Goal: Browse casually

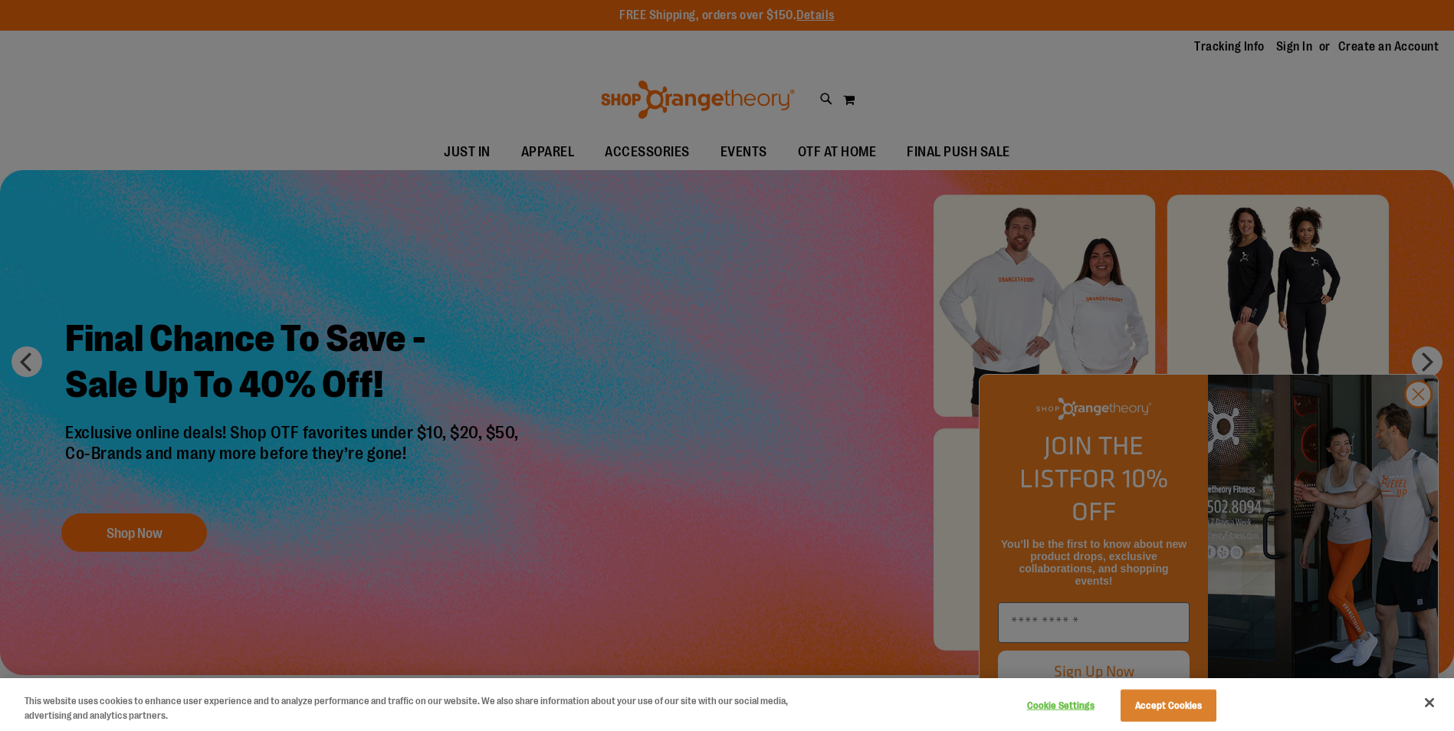
click at [915, 316] on div at bounding box center [727, 365] width 1454 height 731
click at [1418, 425] on div at bounding box center [727, 365] width 1454 height 731
click at [1422, 359] on div at bounding box center [727, 365] width 1454 height 731
click at [1433, 703] on button "Close" at bounding box center [1429, 703] width 34 height 34
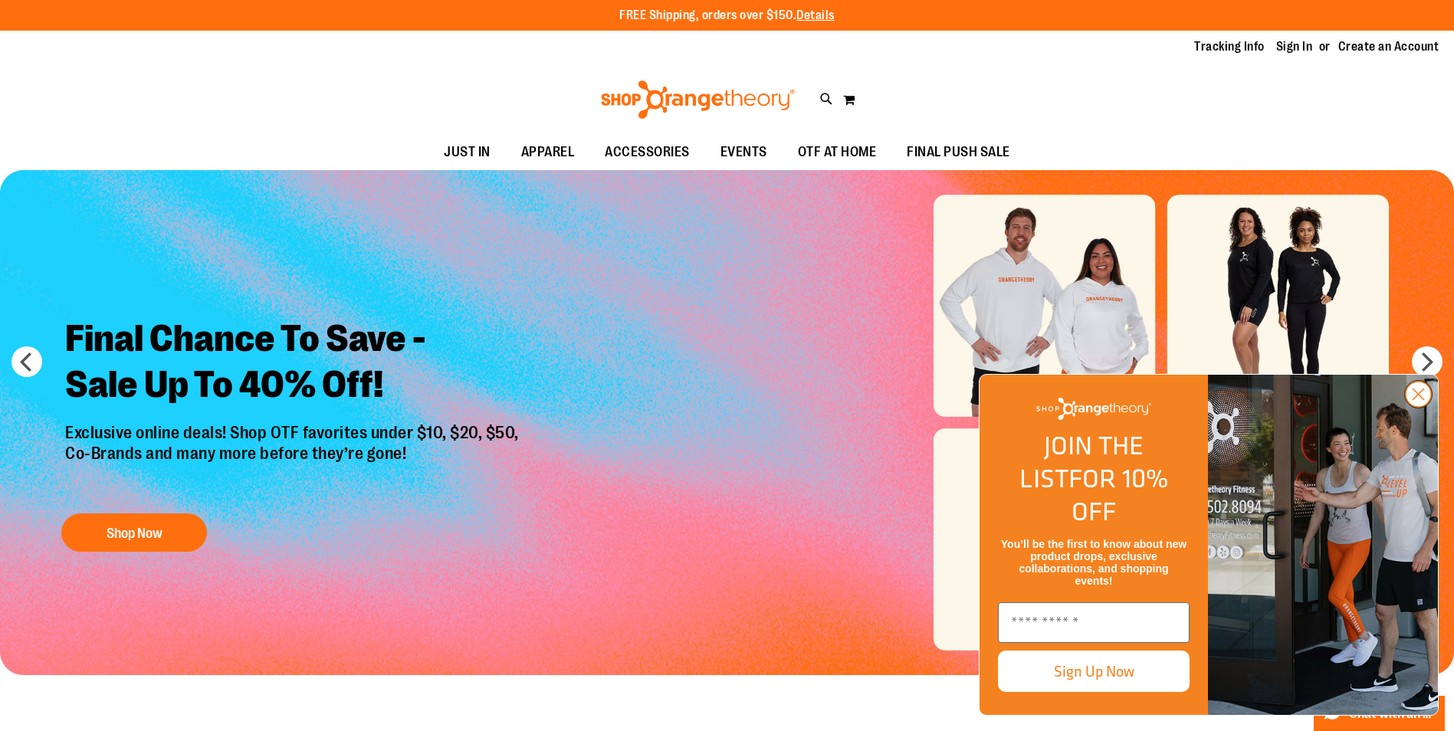
click at [1413, 407] on circle "Close dialog" at bounding box center [1418, 394] width 25 height 25
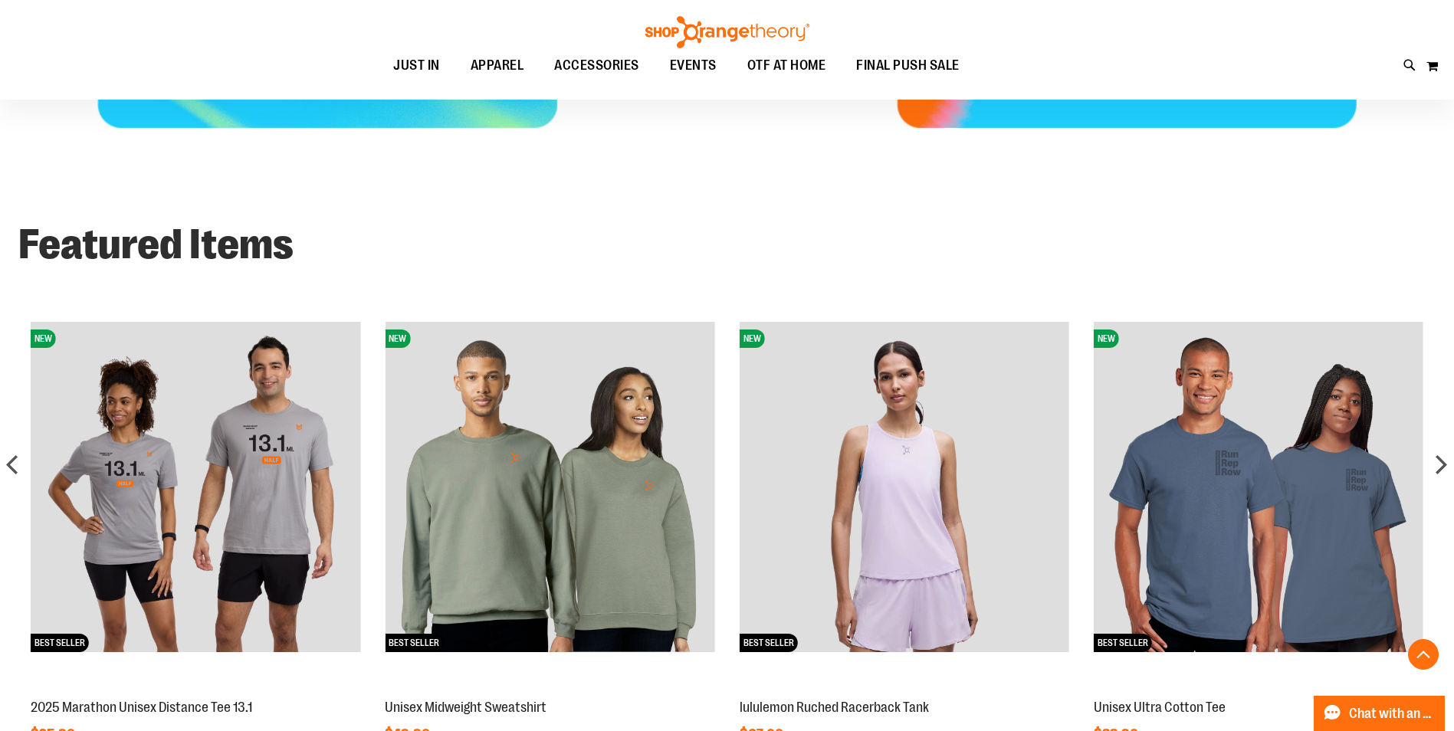
scroll to position [1379, 0]
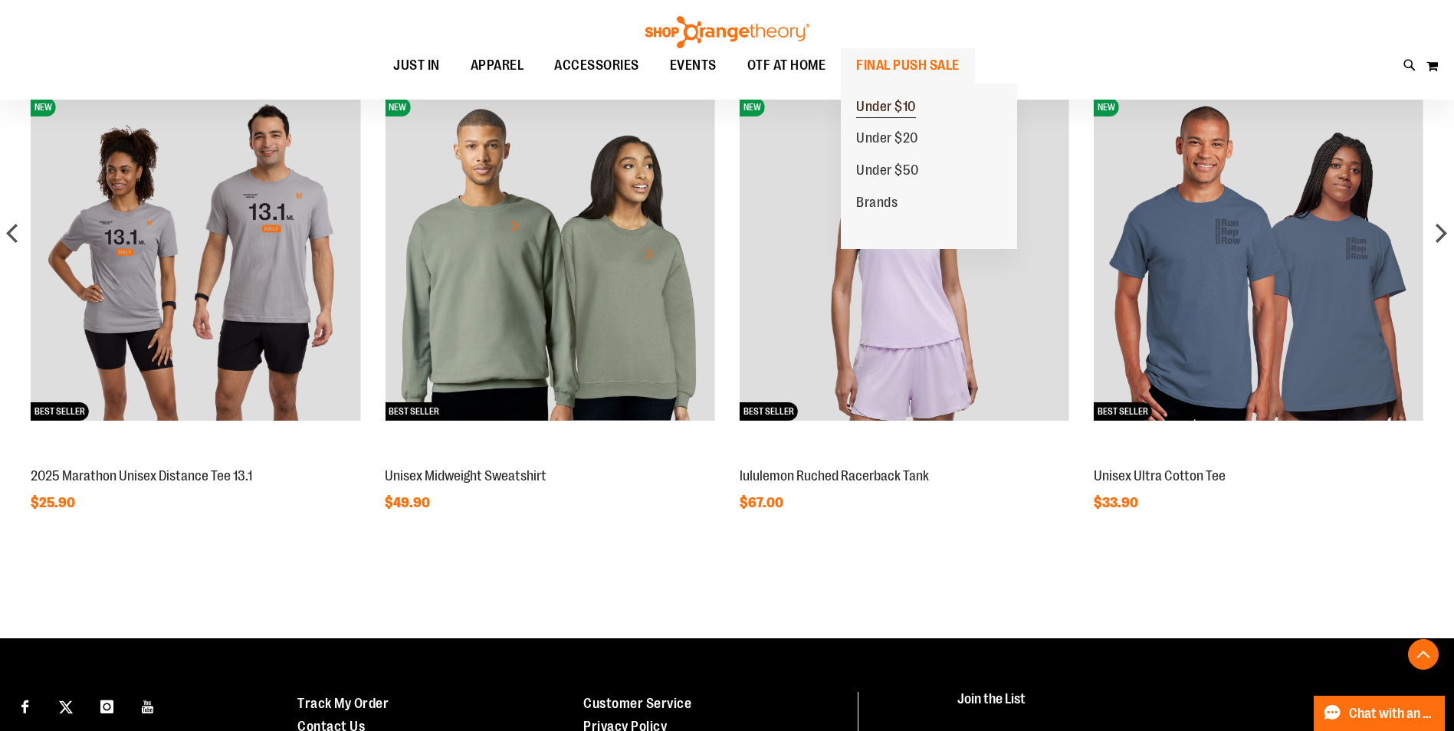
click at [884, 103] on span "Under $10" at bounding box center [886, 108] width 60 height 19
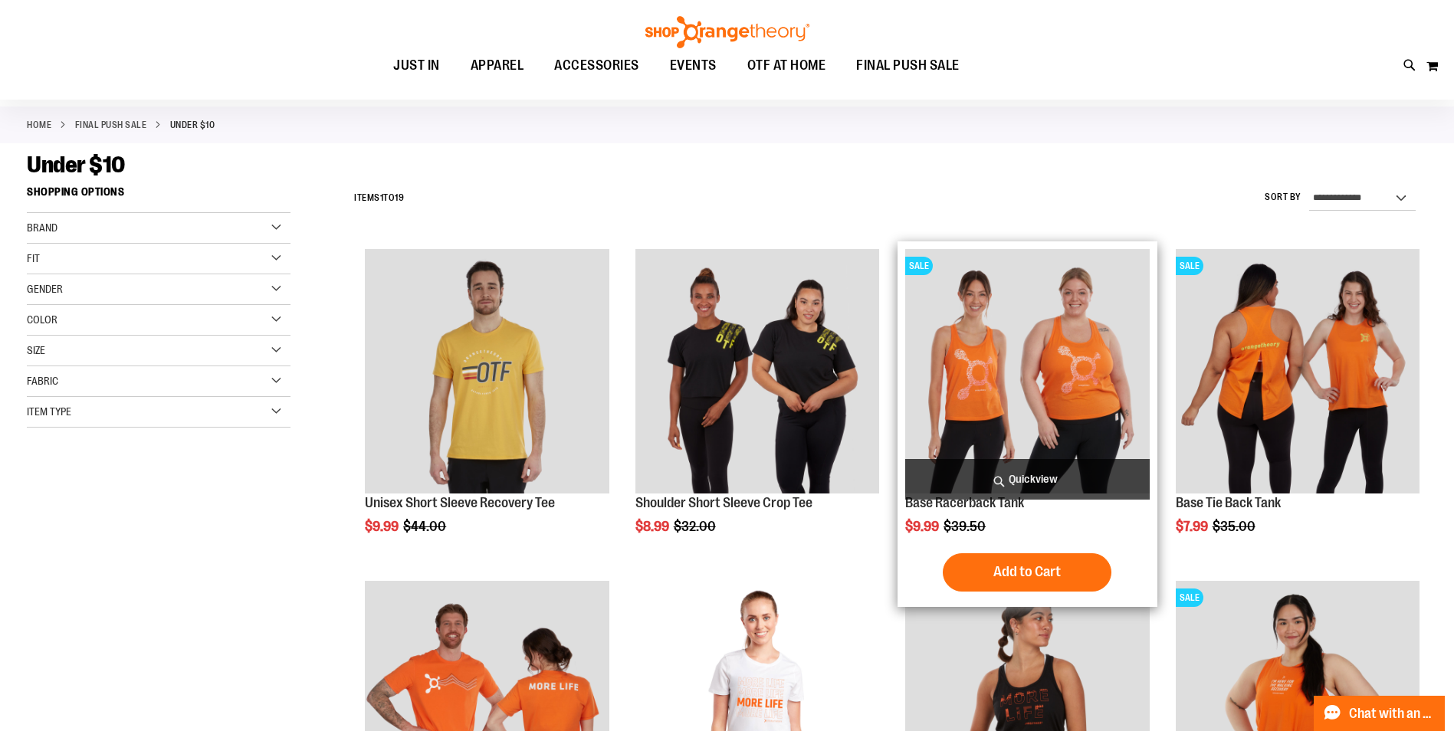
scroll to position [229, 0]
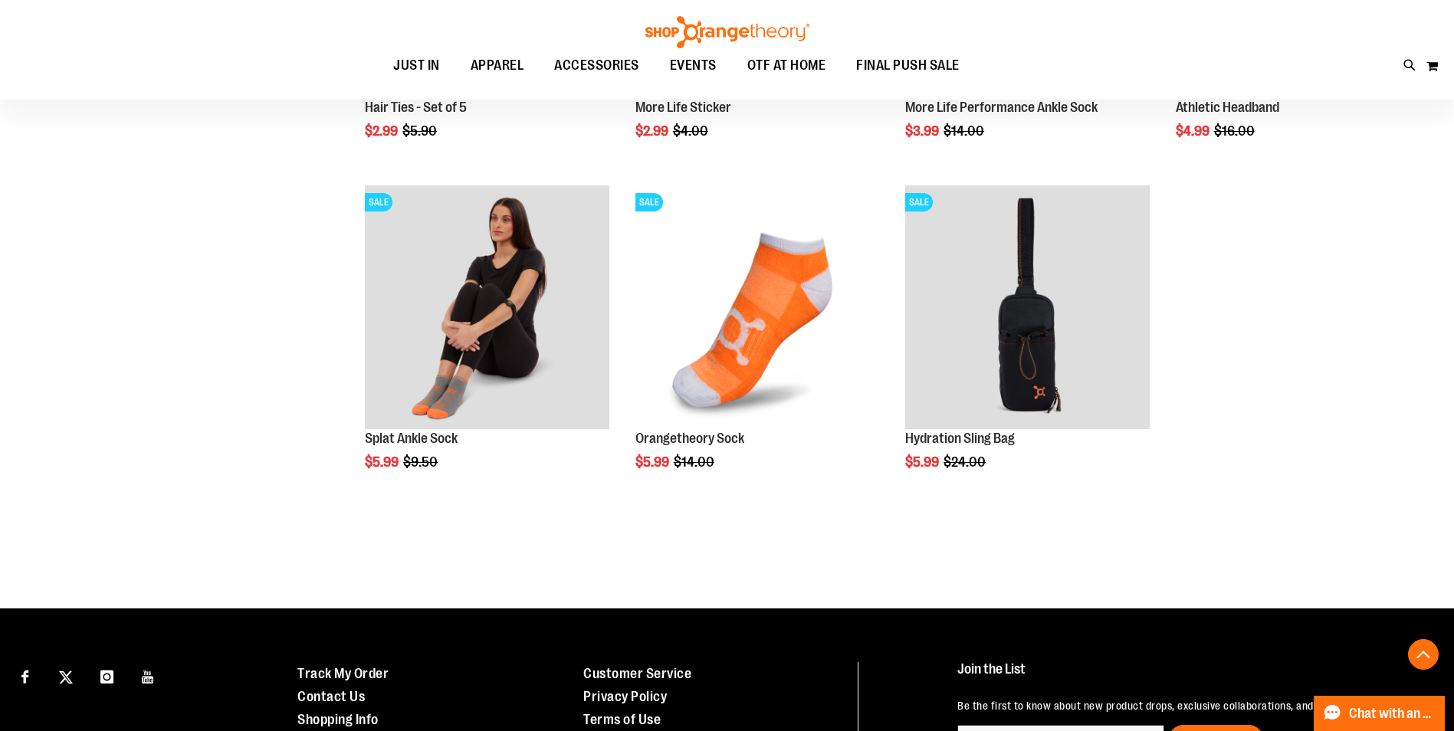
scroll to position [1455, 0]
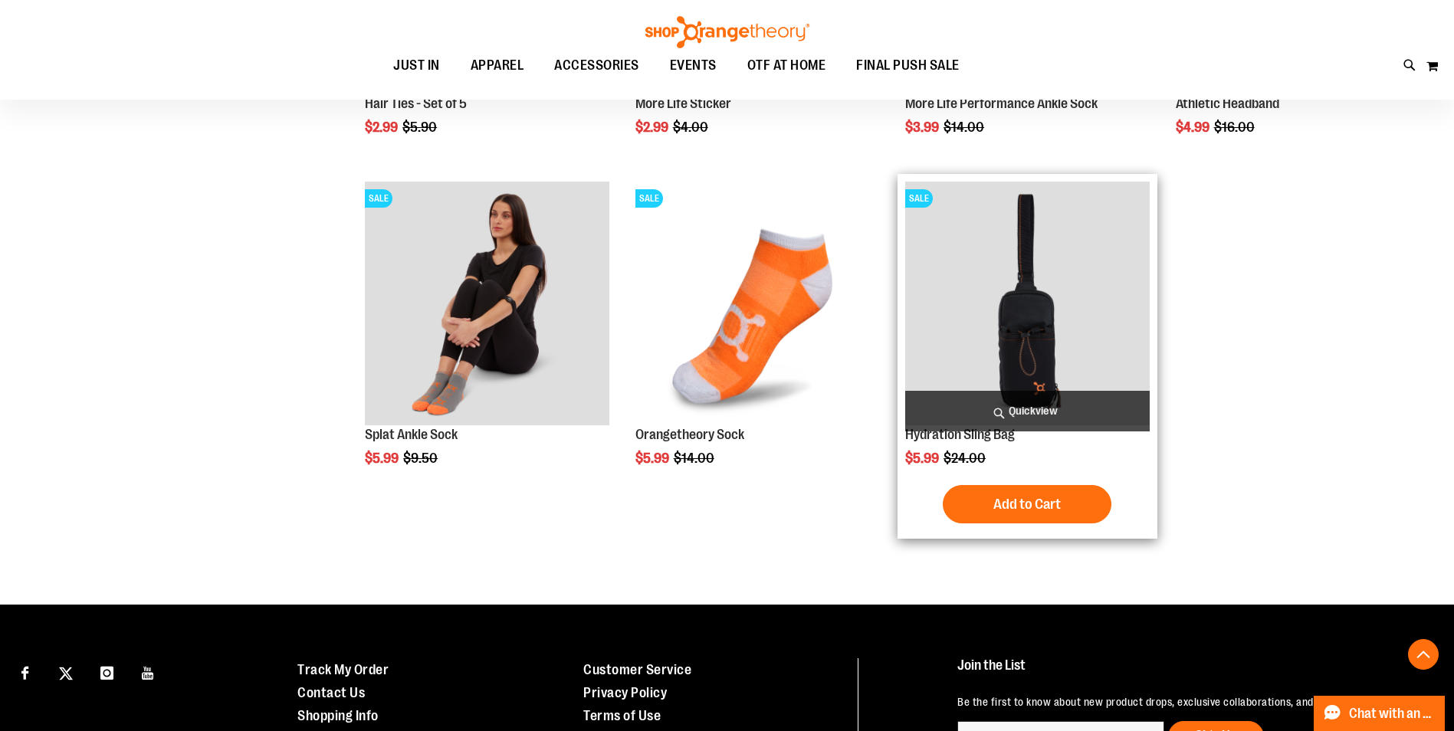
click at [1066, 346] on img "product" at bounding box center [1027, 304] width 244 height 244
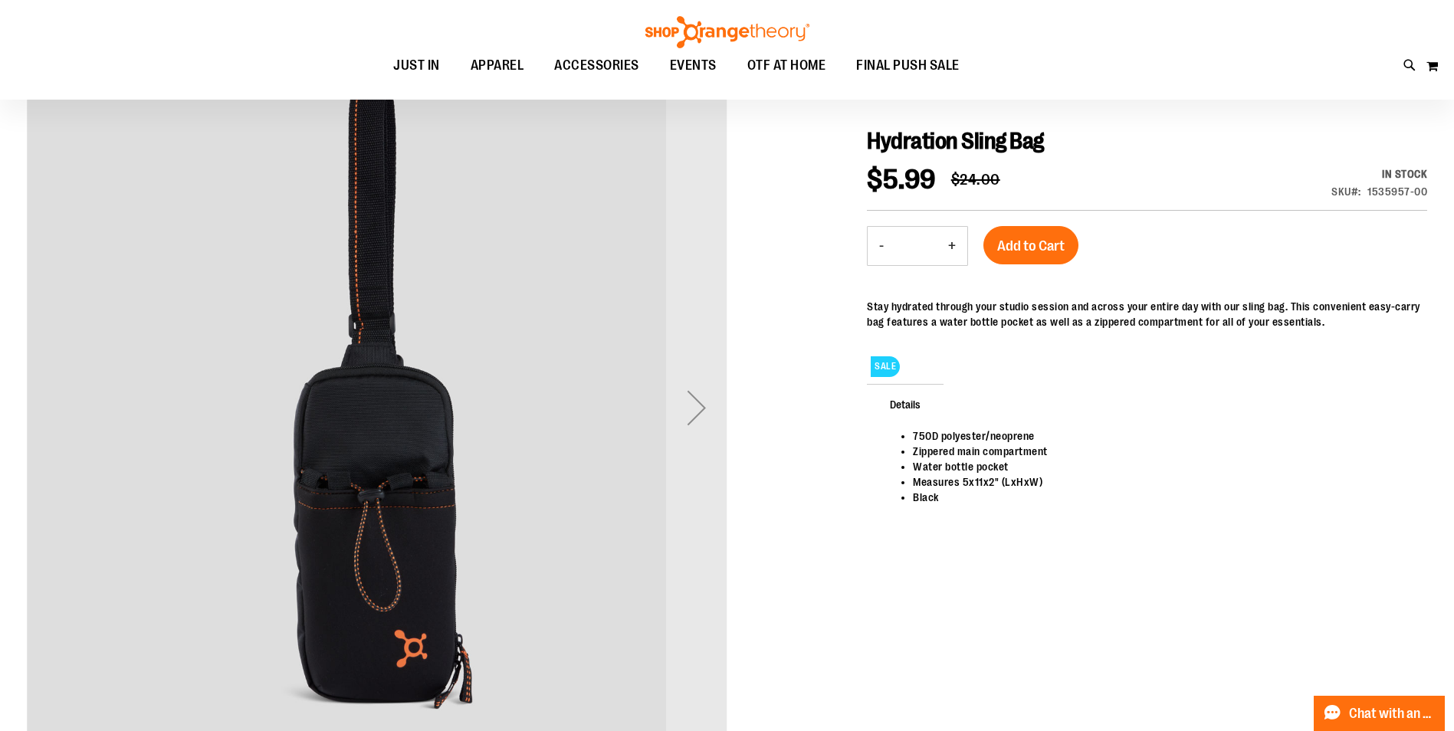
scroll to position [229, 0]
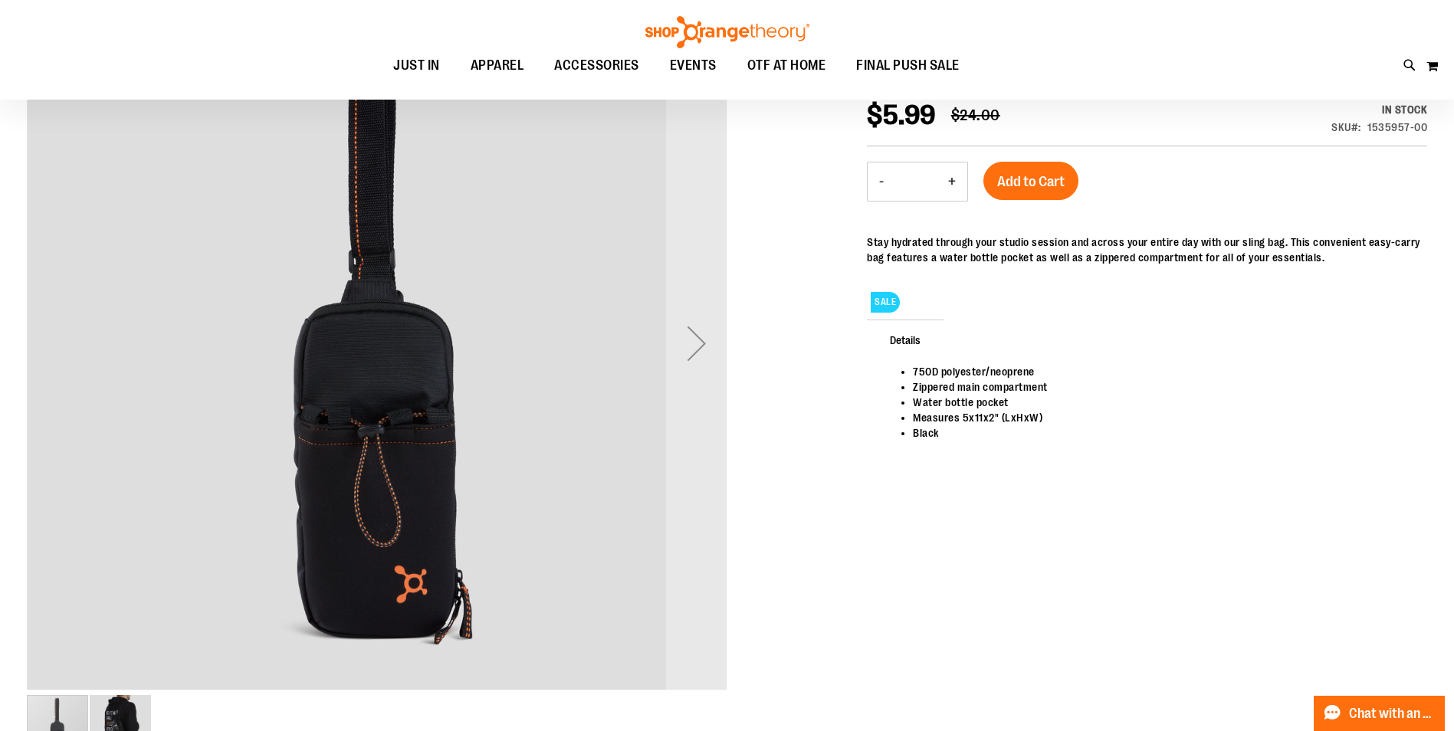
click at [697, 343] on div "Next" at bounding box center [696, 343] width 61 height 61
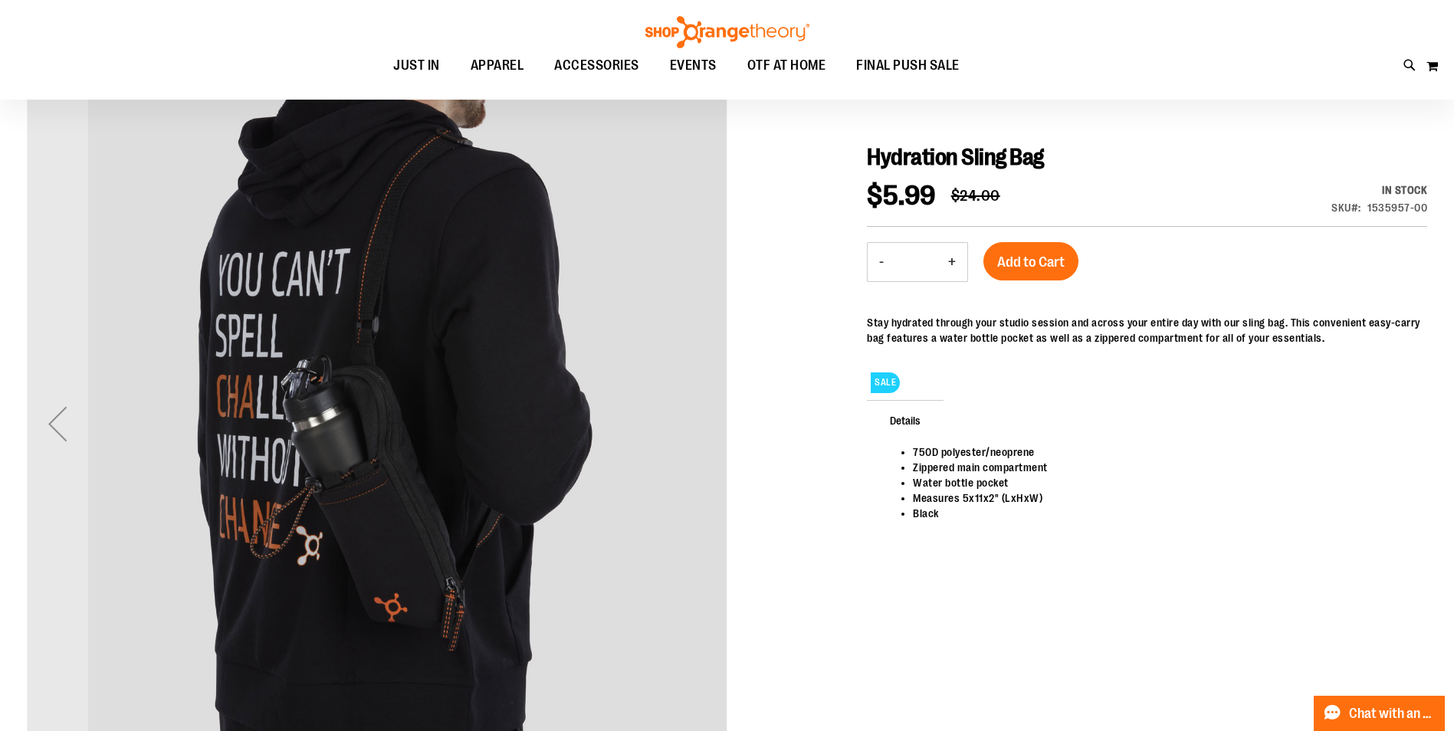
scroll to position [76, 0]
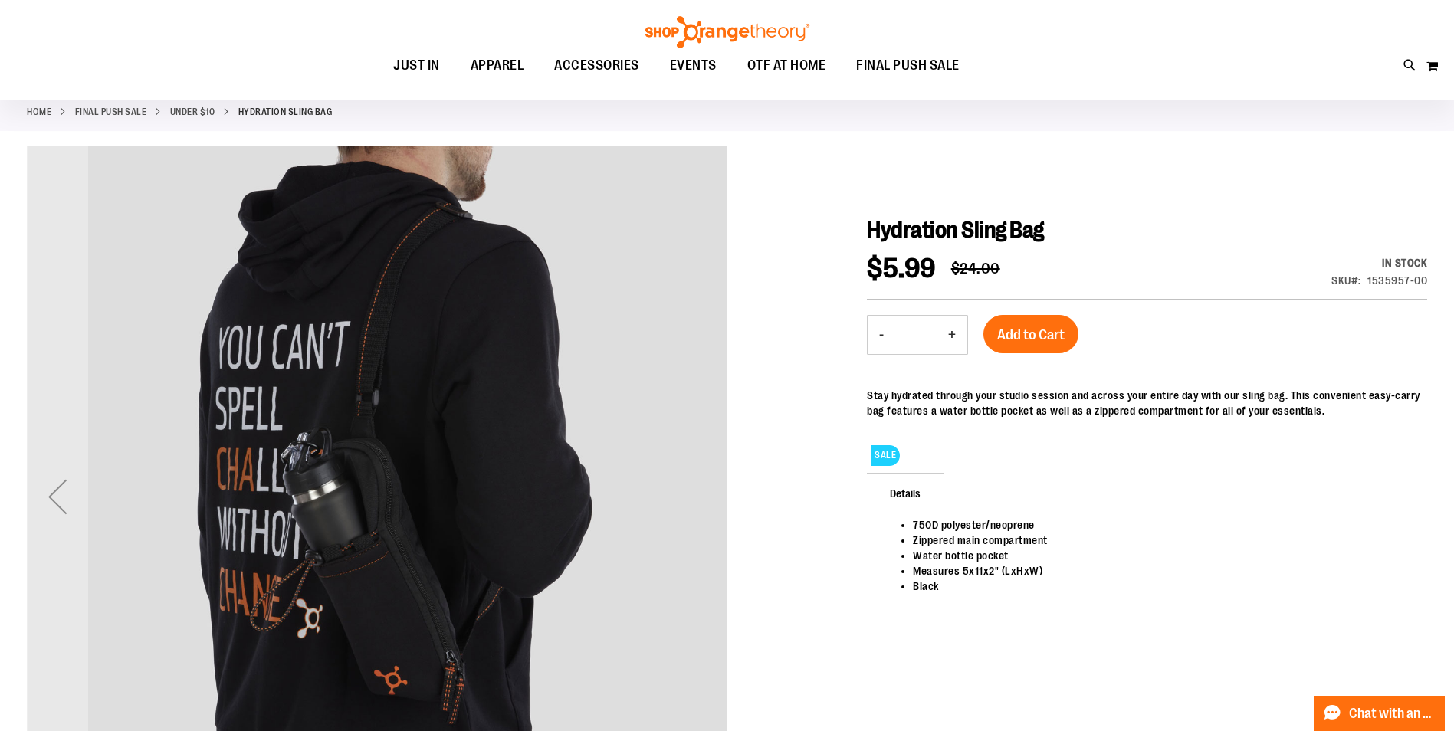
click at [61, 505] on div "Previous" at bounding box center [57, 496] width 61 height 61
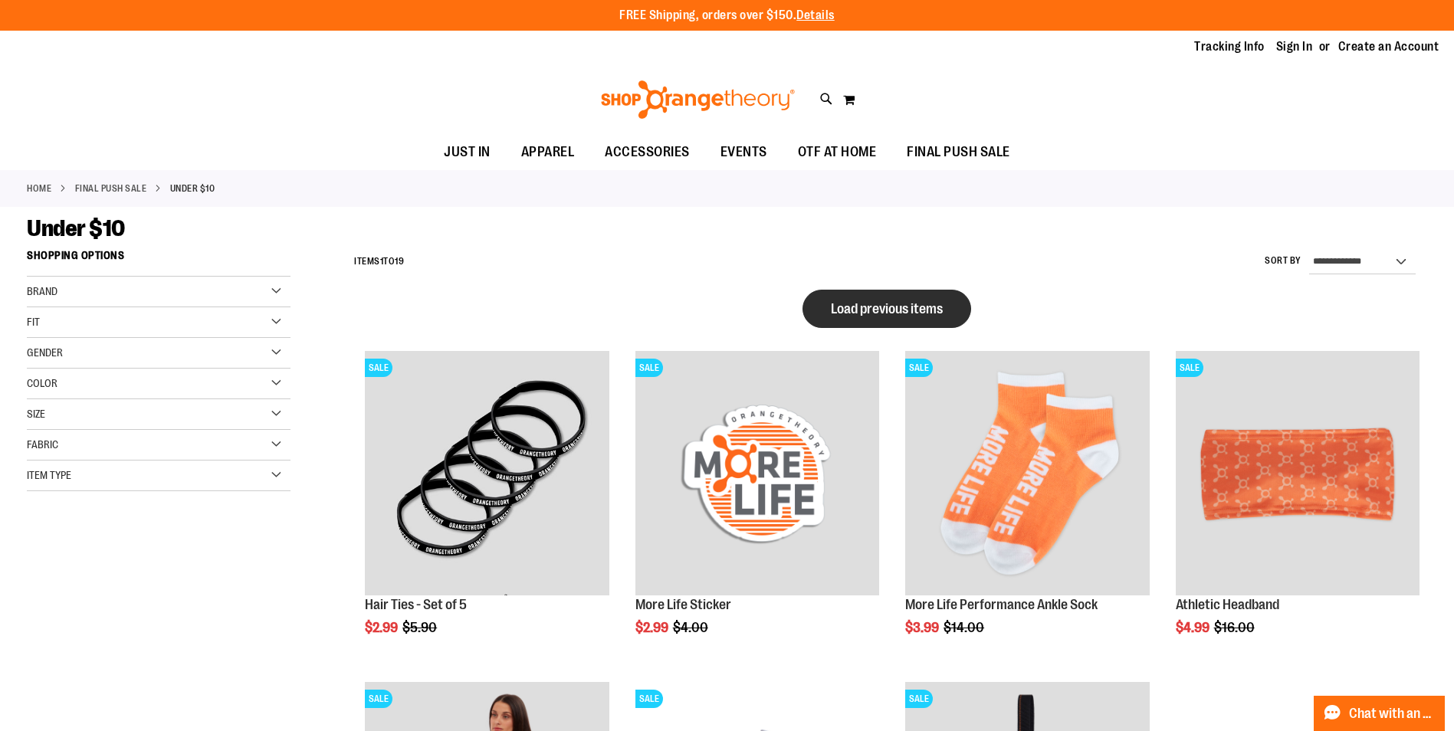
click at [893, 308] on span "Load previous items" at bounding box center [887, 308] width 112 height 15
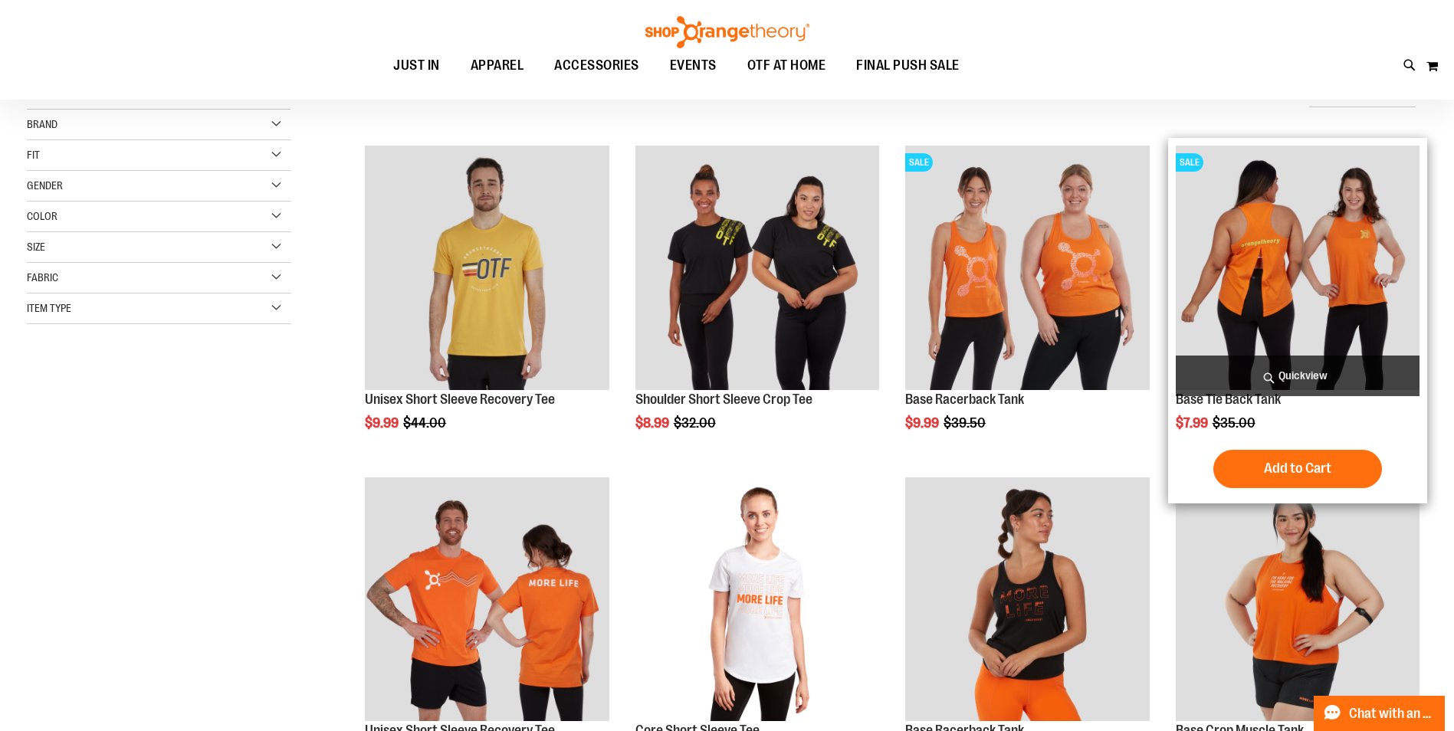
scroll to position [306, 0]
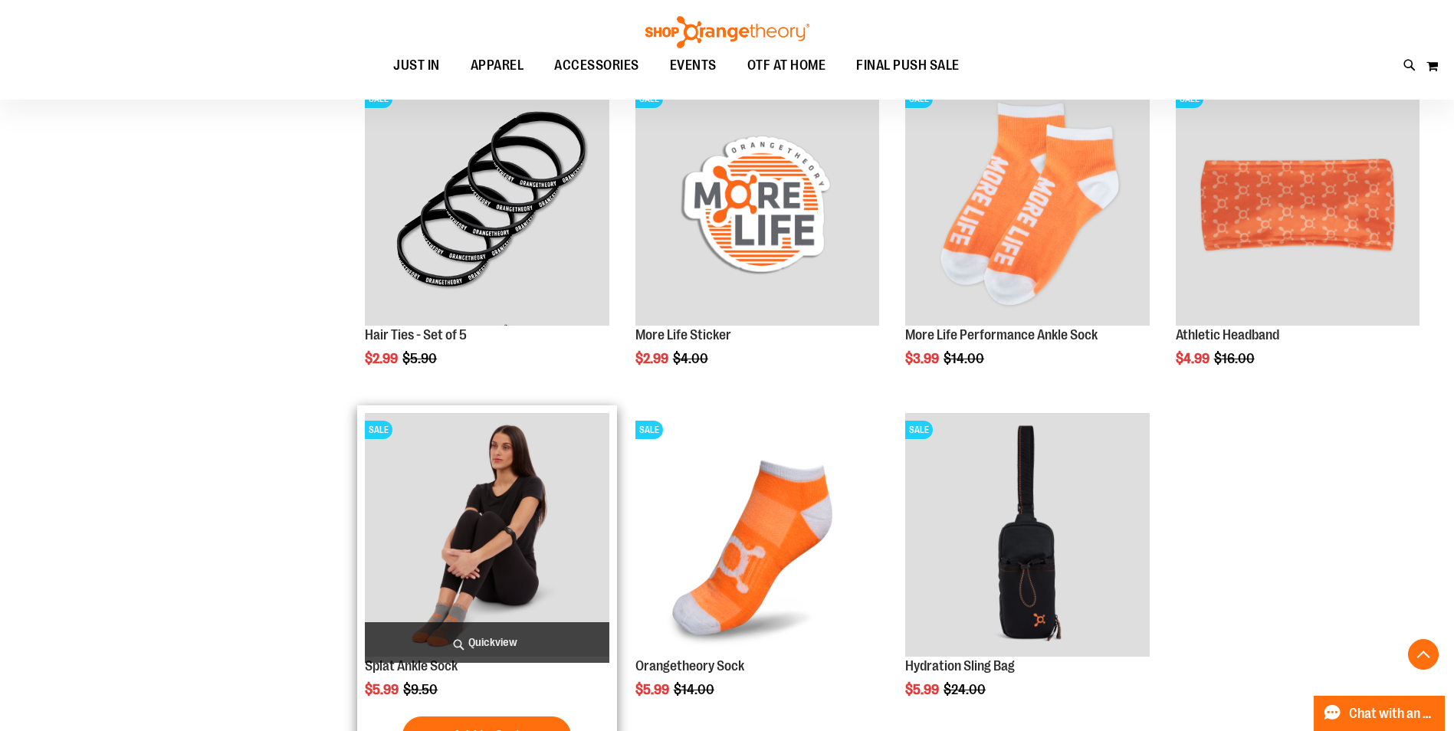
scroll to position [1225, 0]
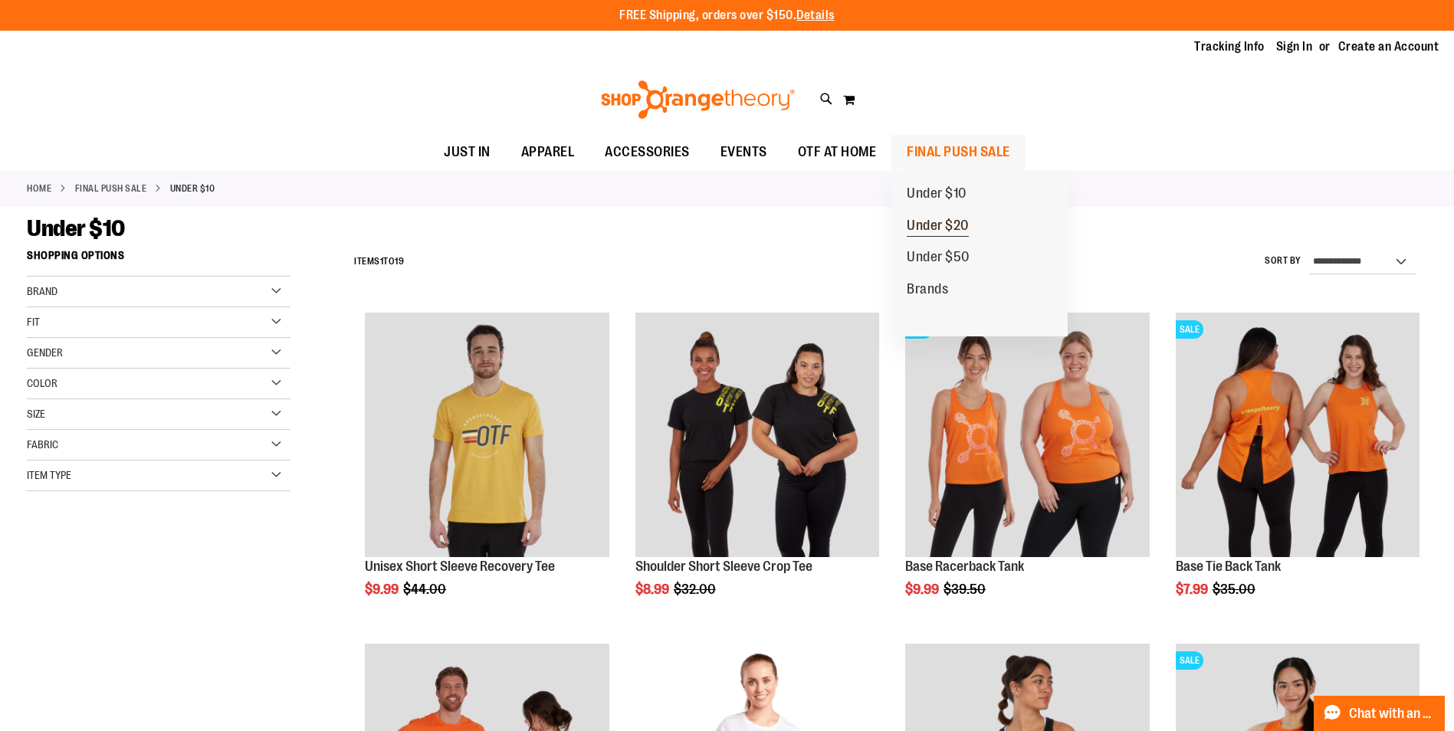
click at [950, 227] on span "Under $20" at bounding box center [938, 227] width 62 height 19
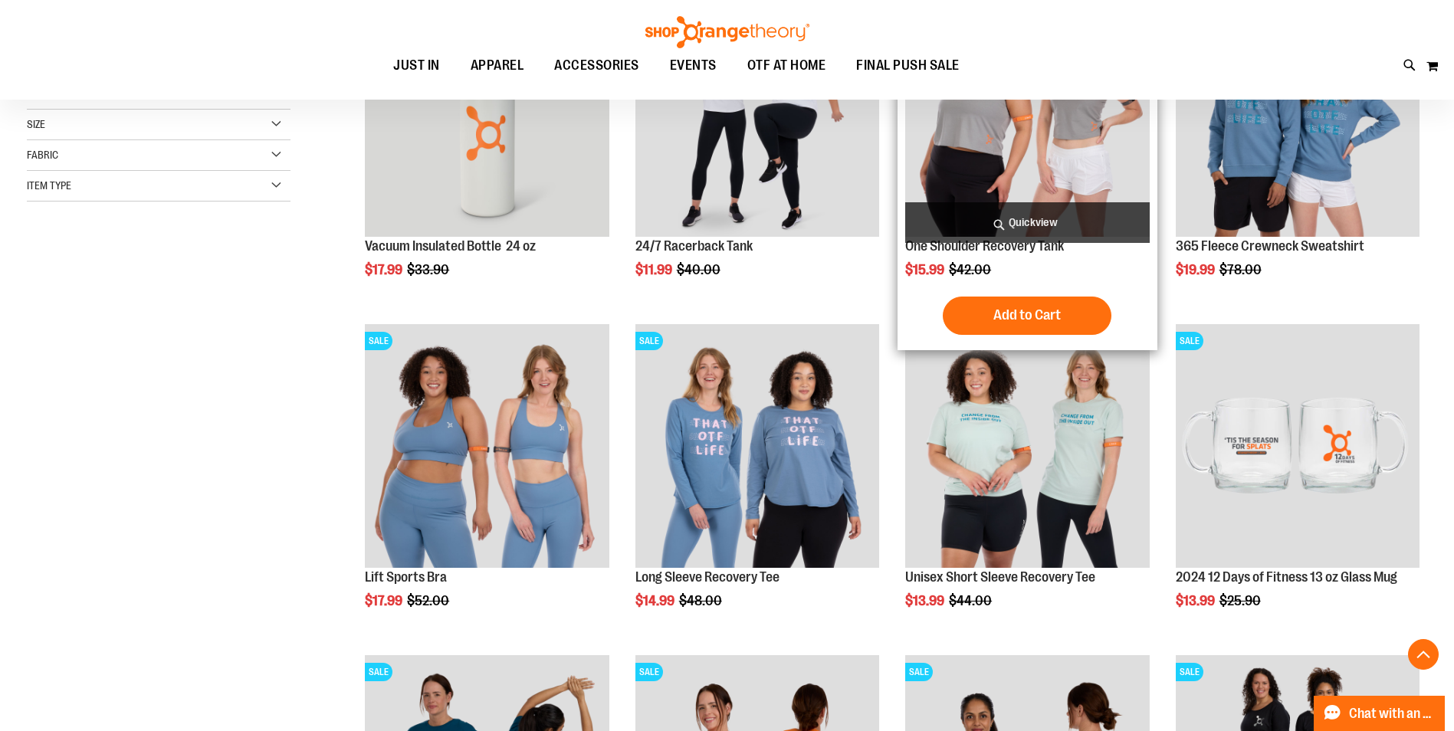
scroll to position [459, 0]
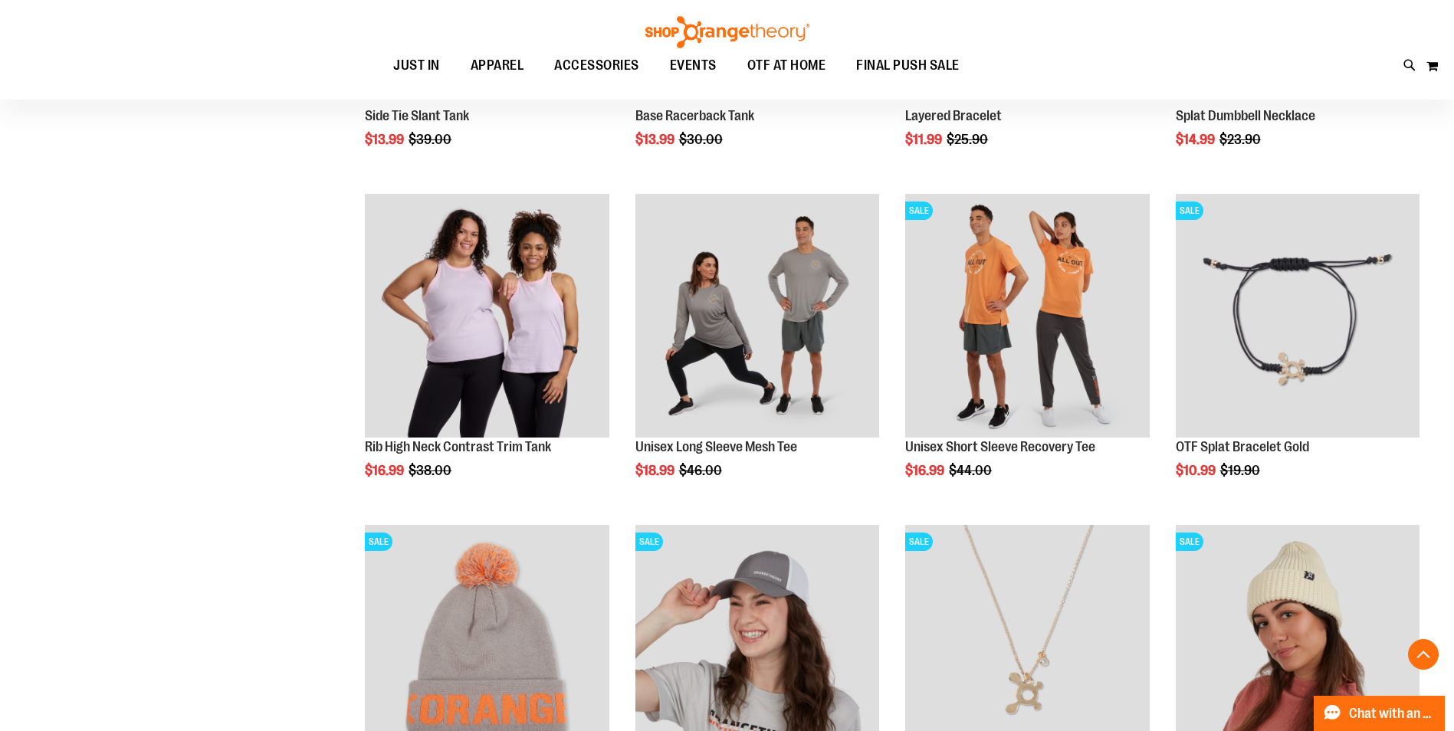
scroll to position [1455, 0]
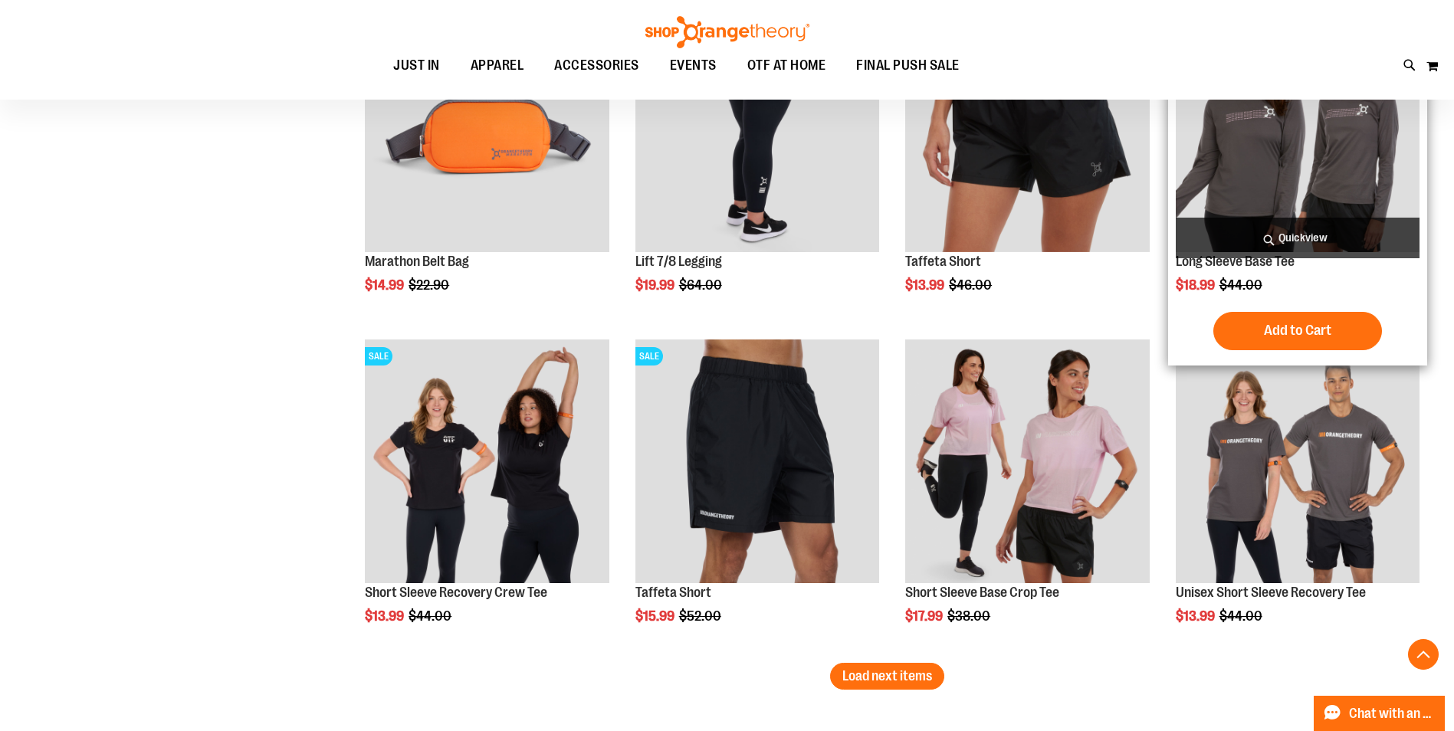
scroll to position [2682, 0]
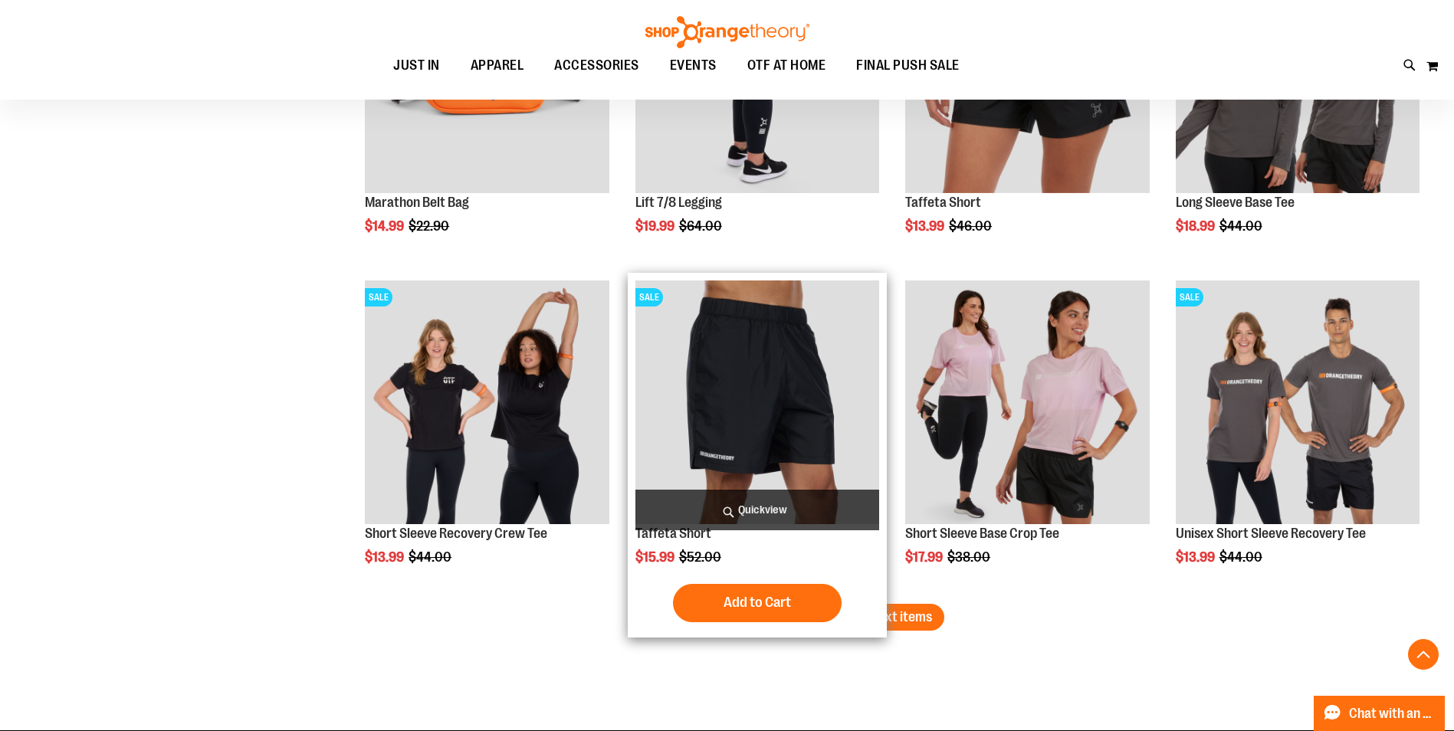
click at [841, 629] on div "Add to Cart In stock" at bounding box center [757, 607] width 244 height 46
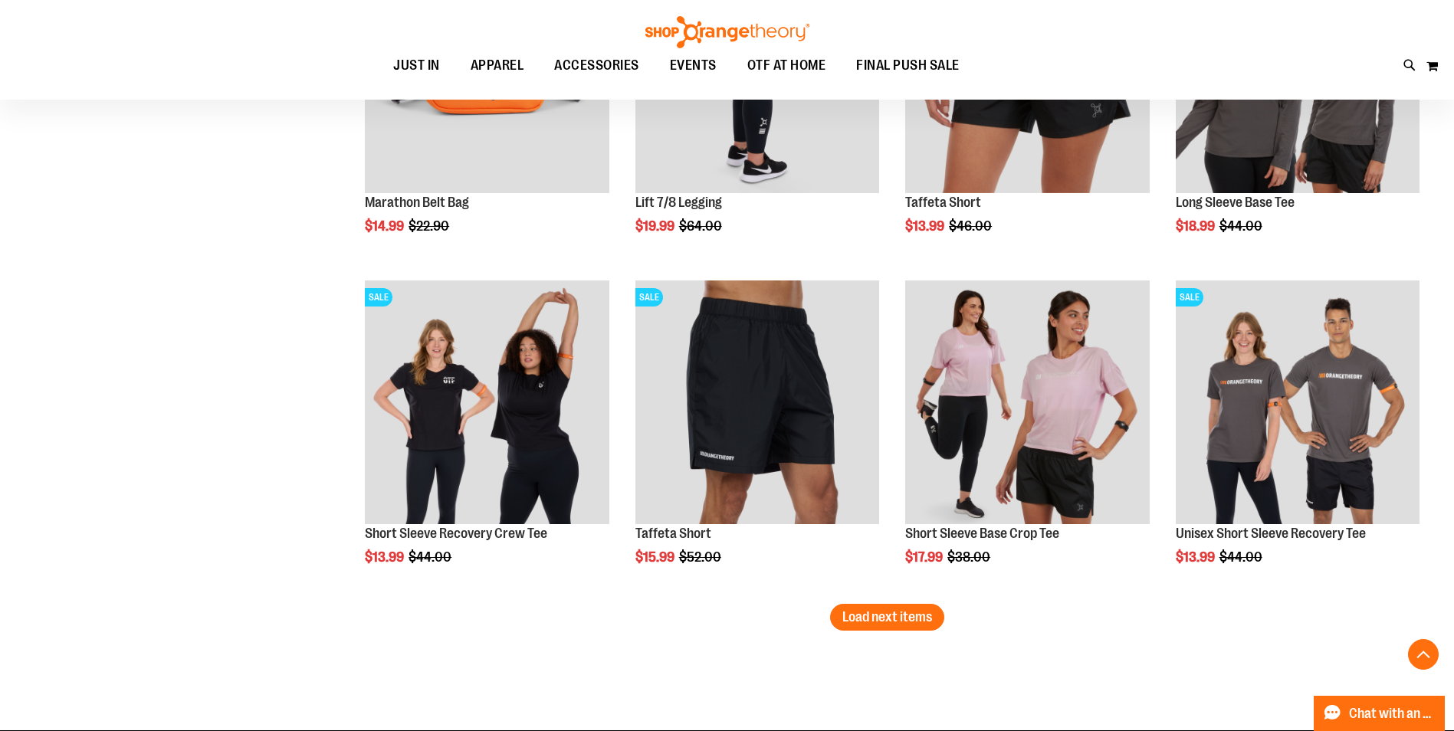
click at [924, 618] on span "Load next items" at bounding box center [887, 616] width 90 height 15
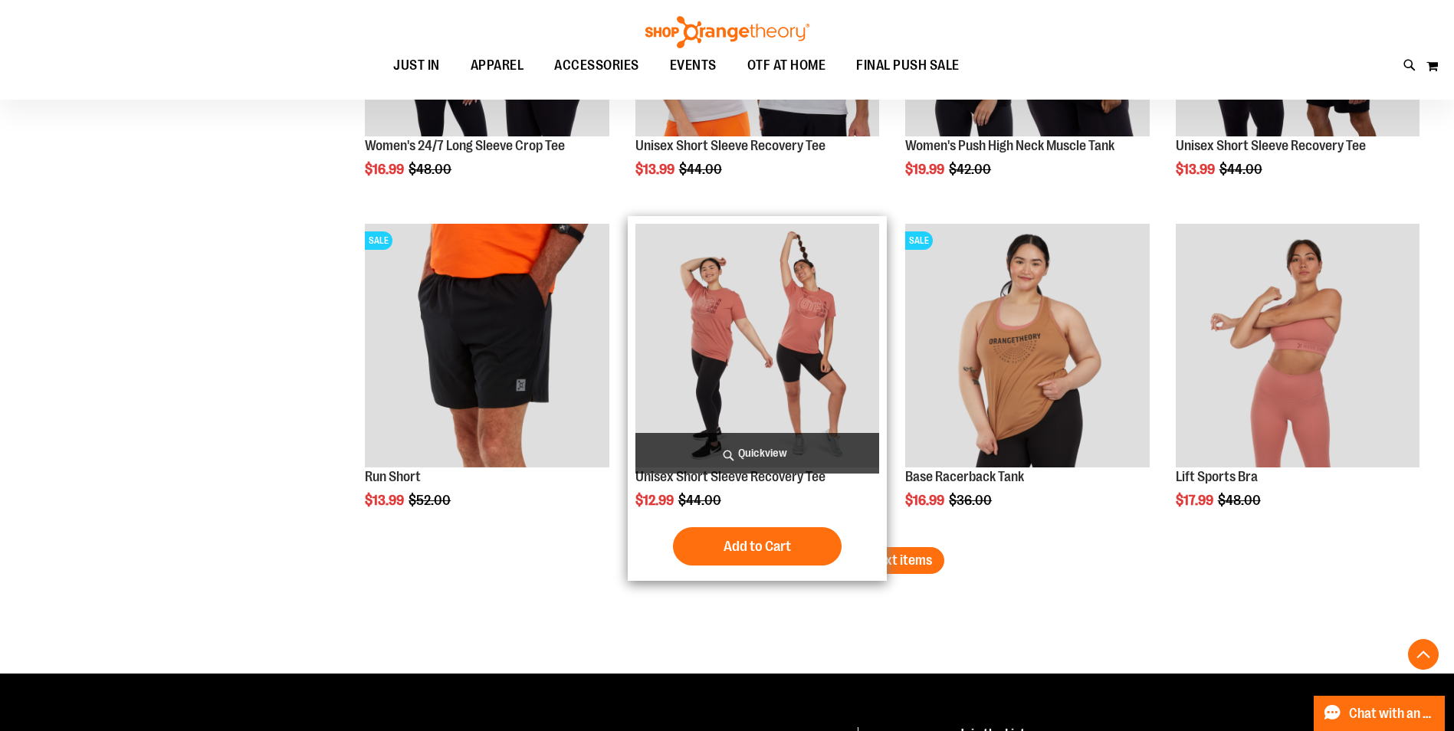
scroll to position [3754, 0]
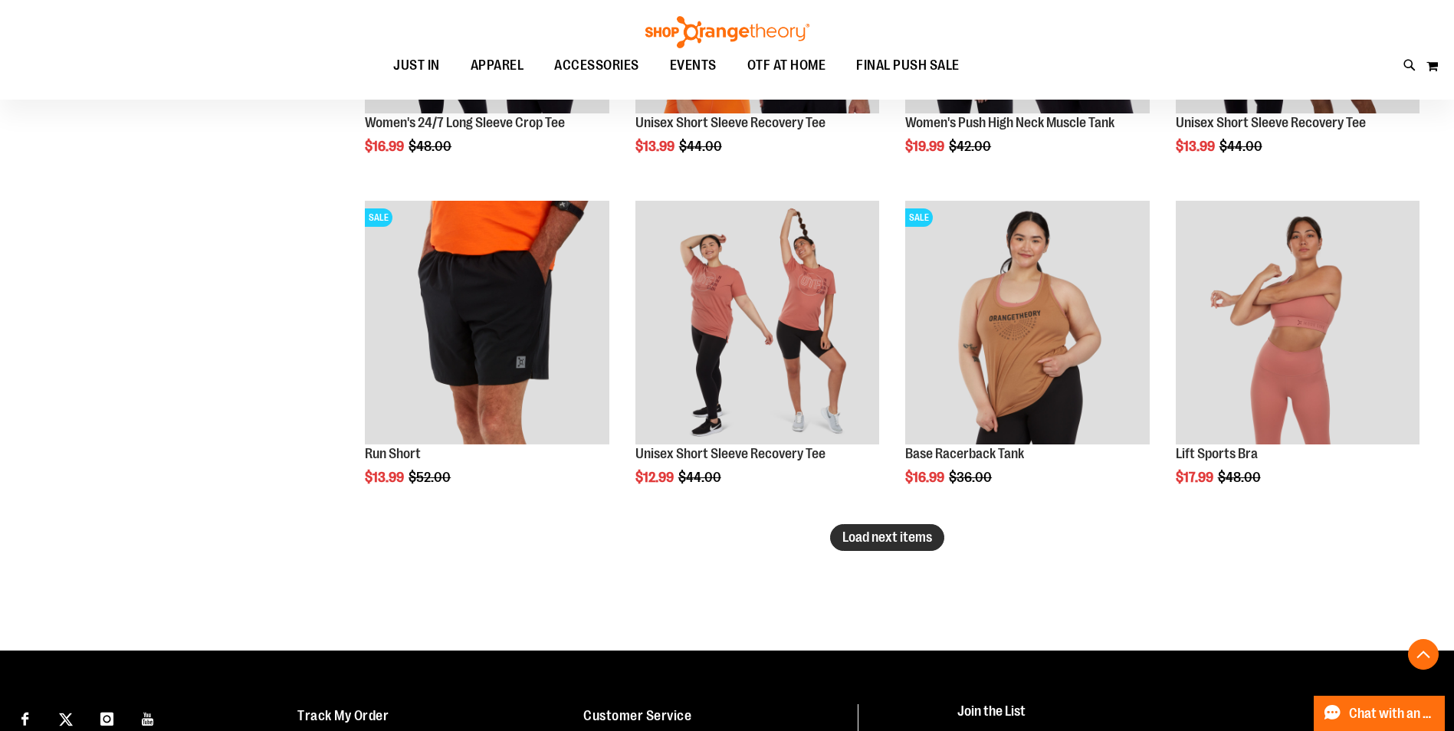
click at [923, 536] on span "Load next items" at bounding box center [887, 537] width 90 height 15
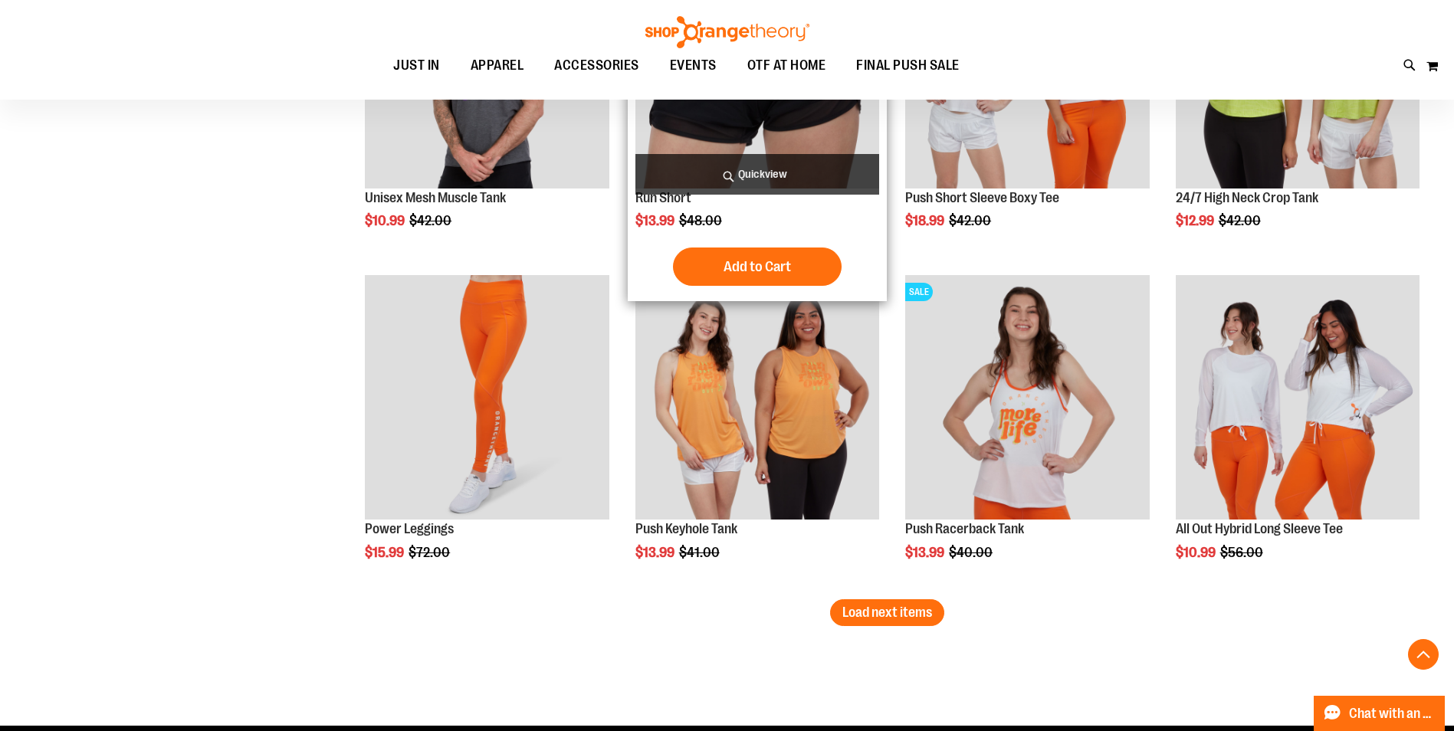
scroll to position [4674, 0]
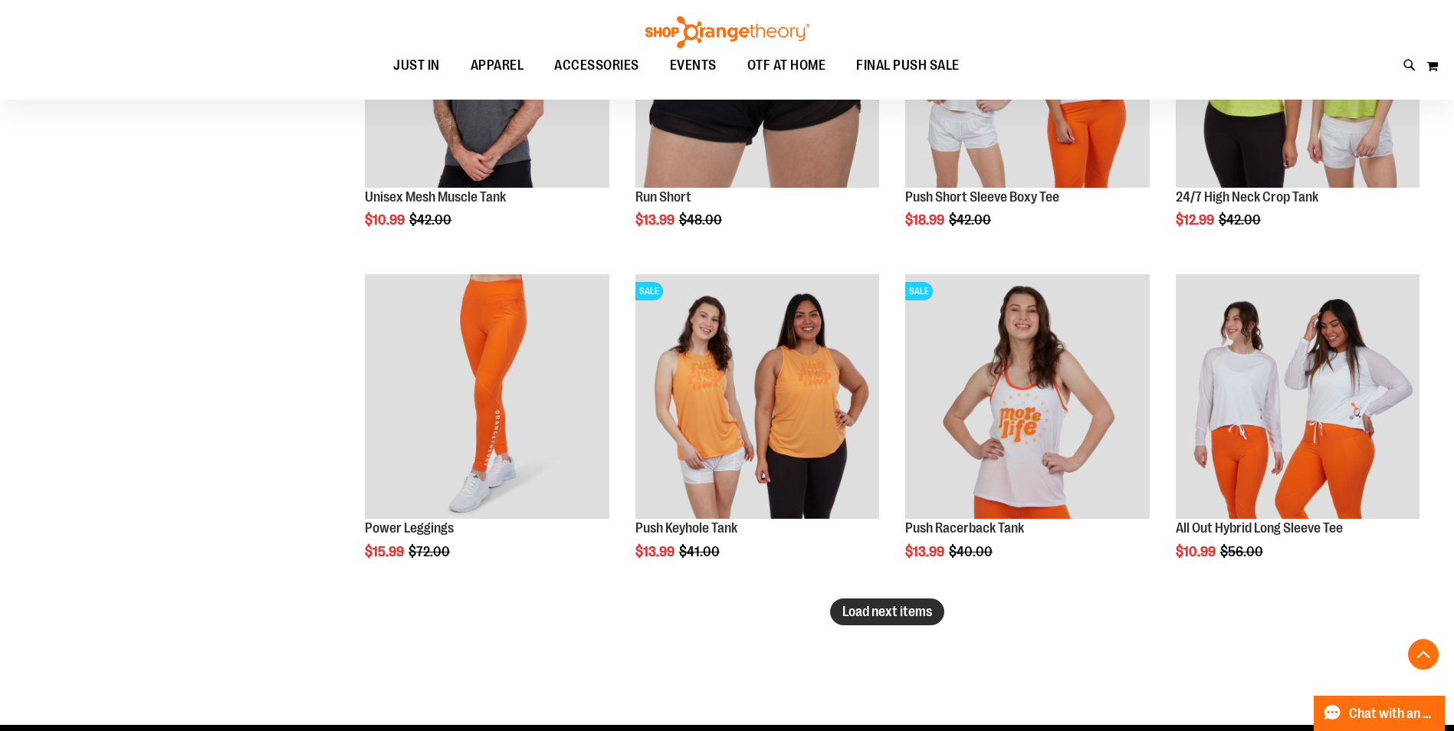
click at [856, 606] on span "Load next items" at bounding box center [887, 611] width 90 height 15
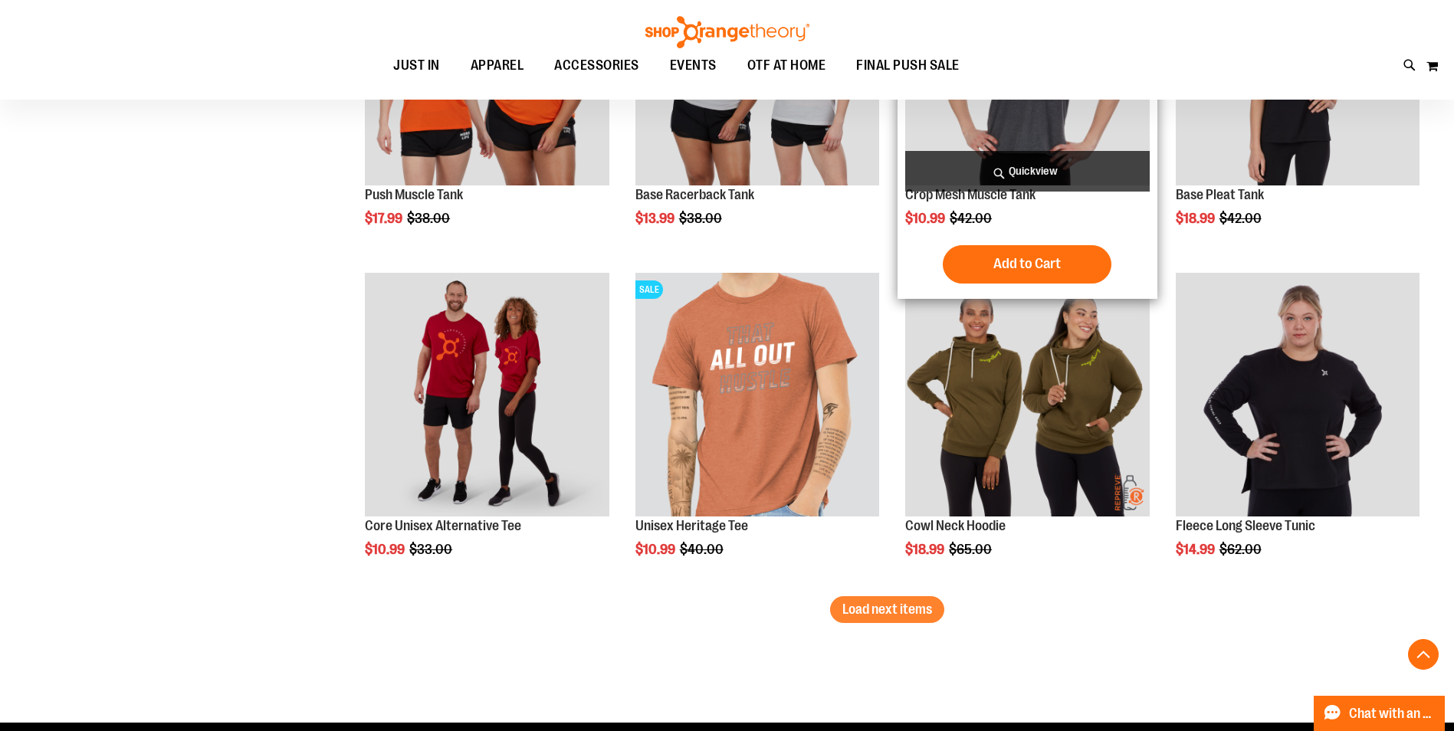
scroll to position [5670, 0]
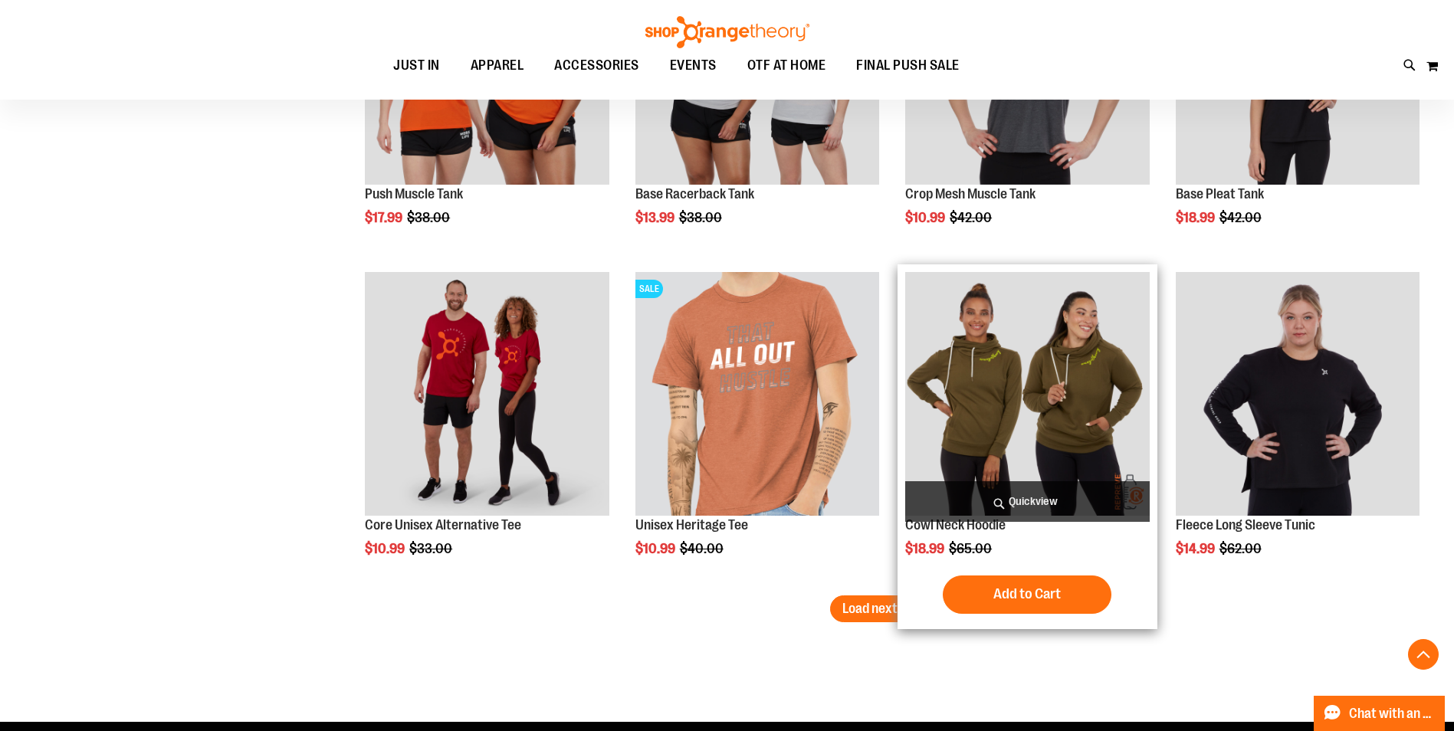
click at [1032, 411] on img "product" at bounding box center [1027, 394] width 244 height 244
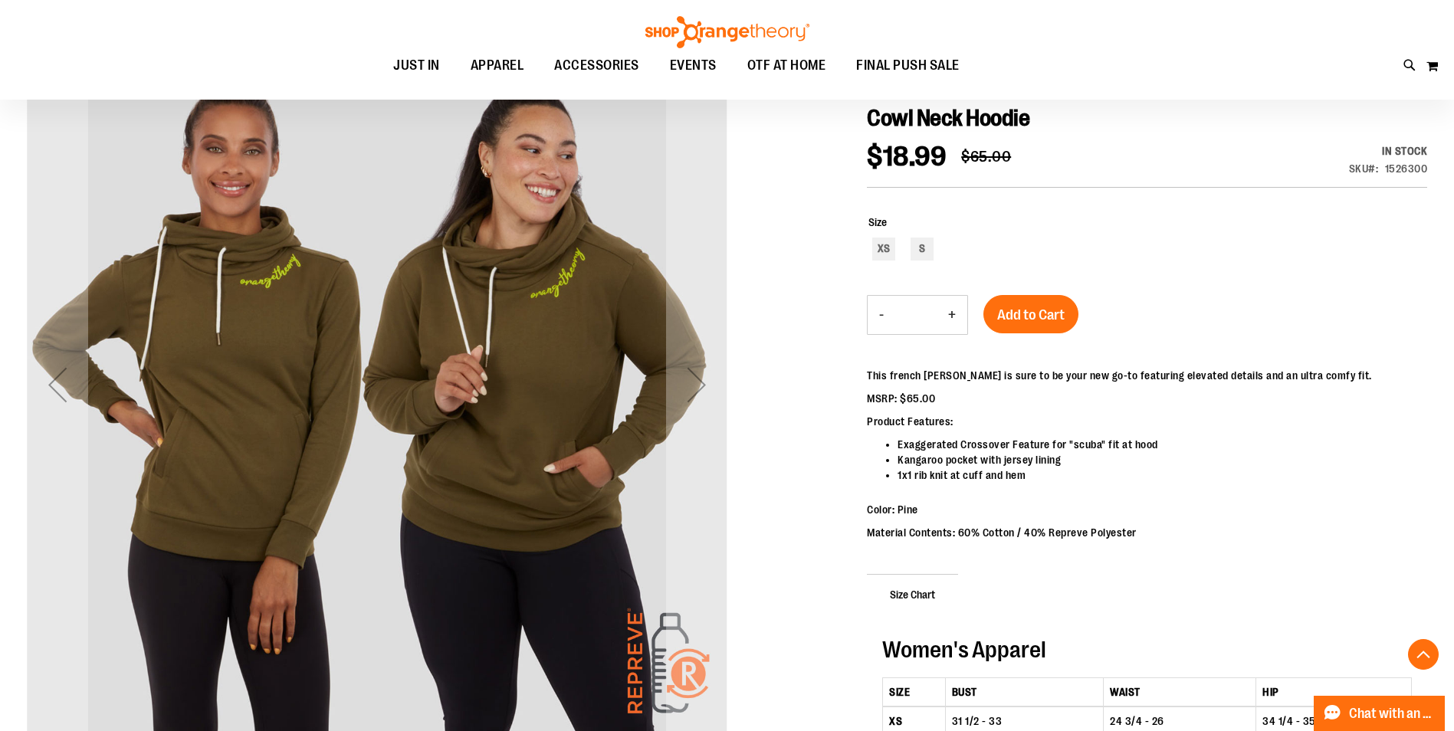
scroll to position [418, 0]
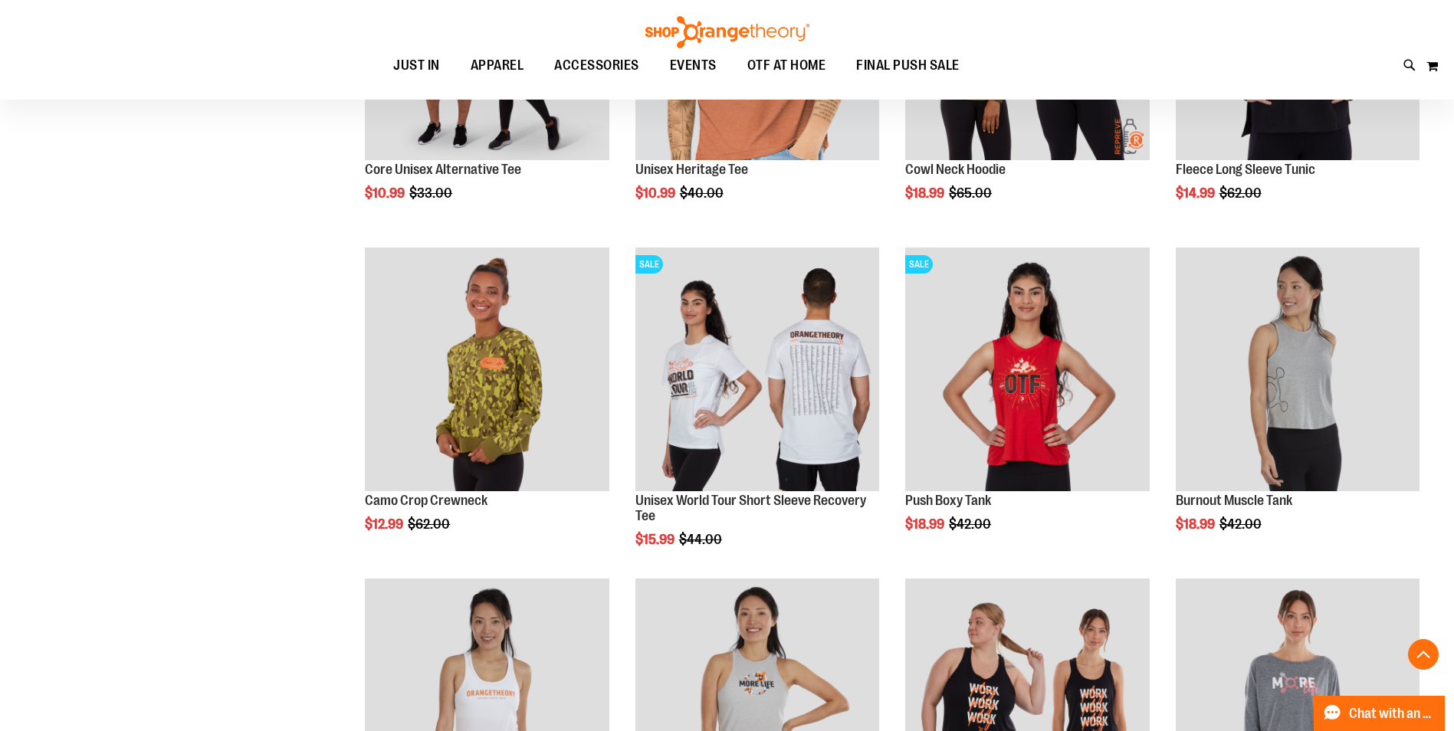
scroll to position [1251, 0]
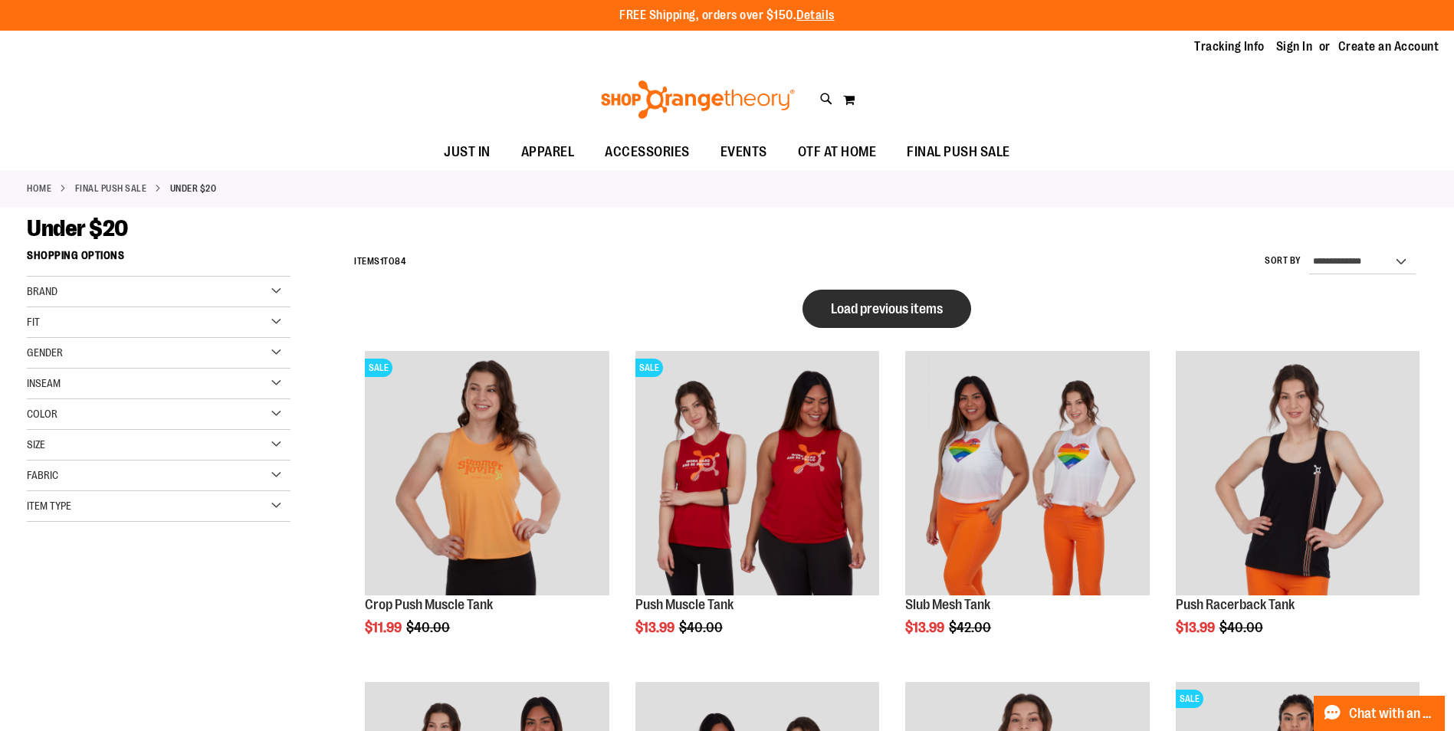
click at [895, 307] on span "Load previous items" at bounding box center [887, 308] width 112 height 15
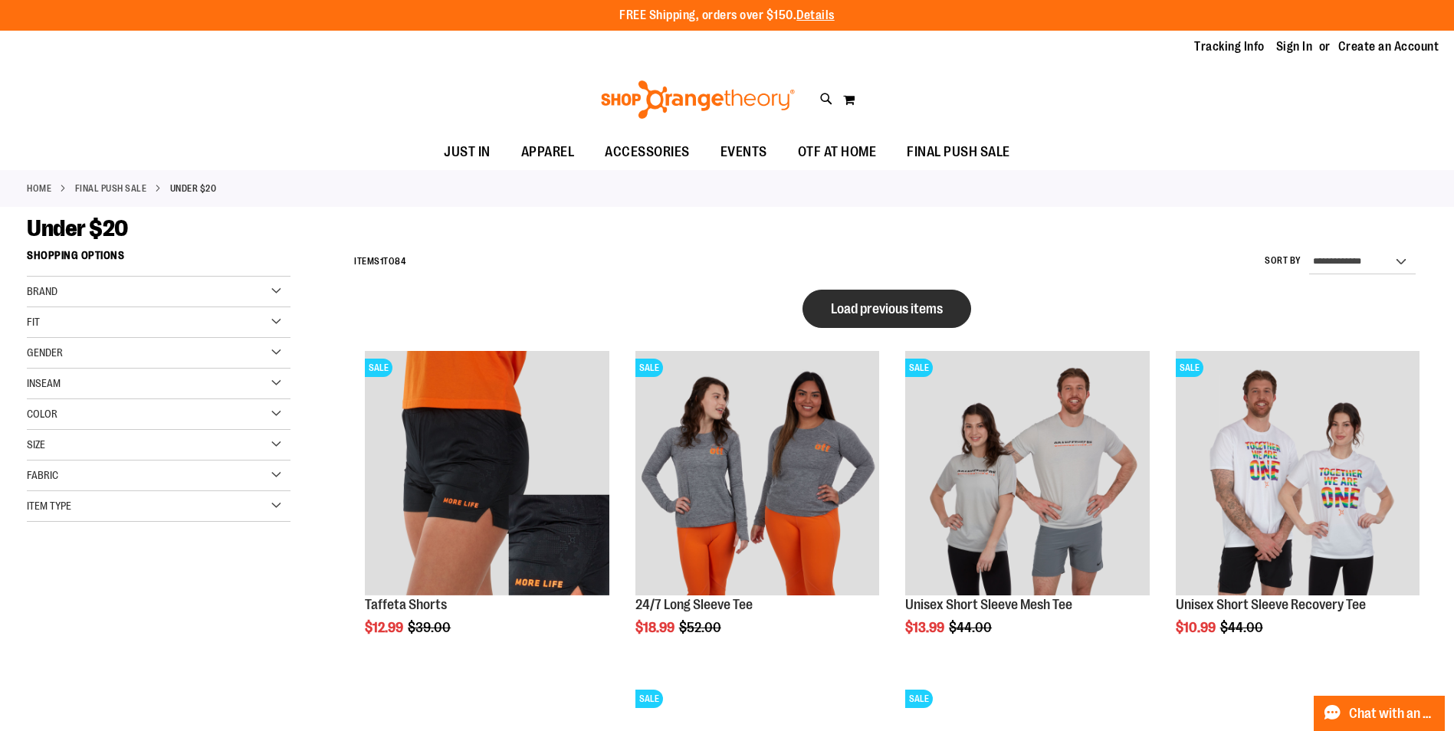
click at [883, 294] on button "Load previous items" at bounding box center [886, 309] width 169 height 38
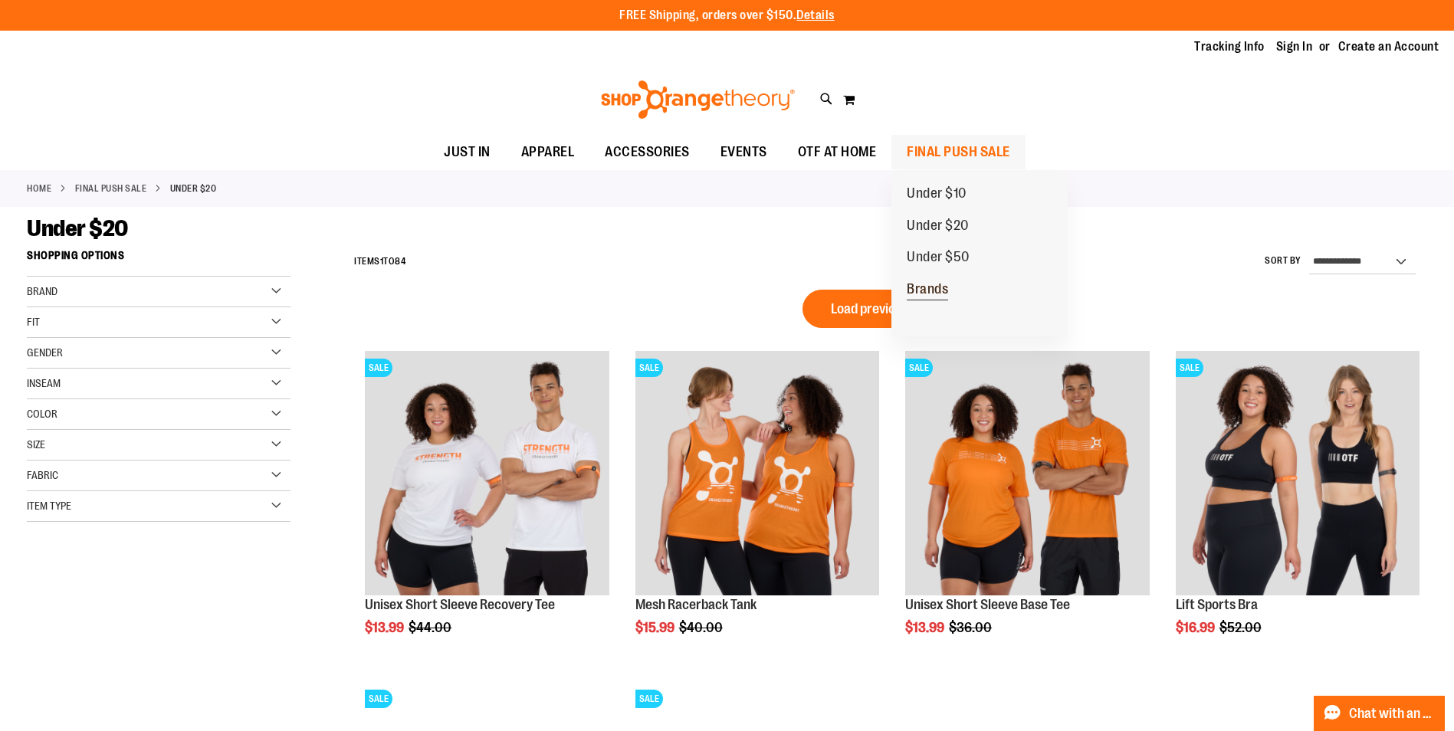
click at [934, 285] on span "Brands" at bounding box center [927, 290] width 41 height 19
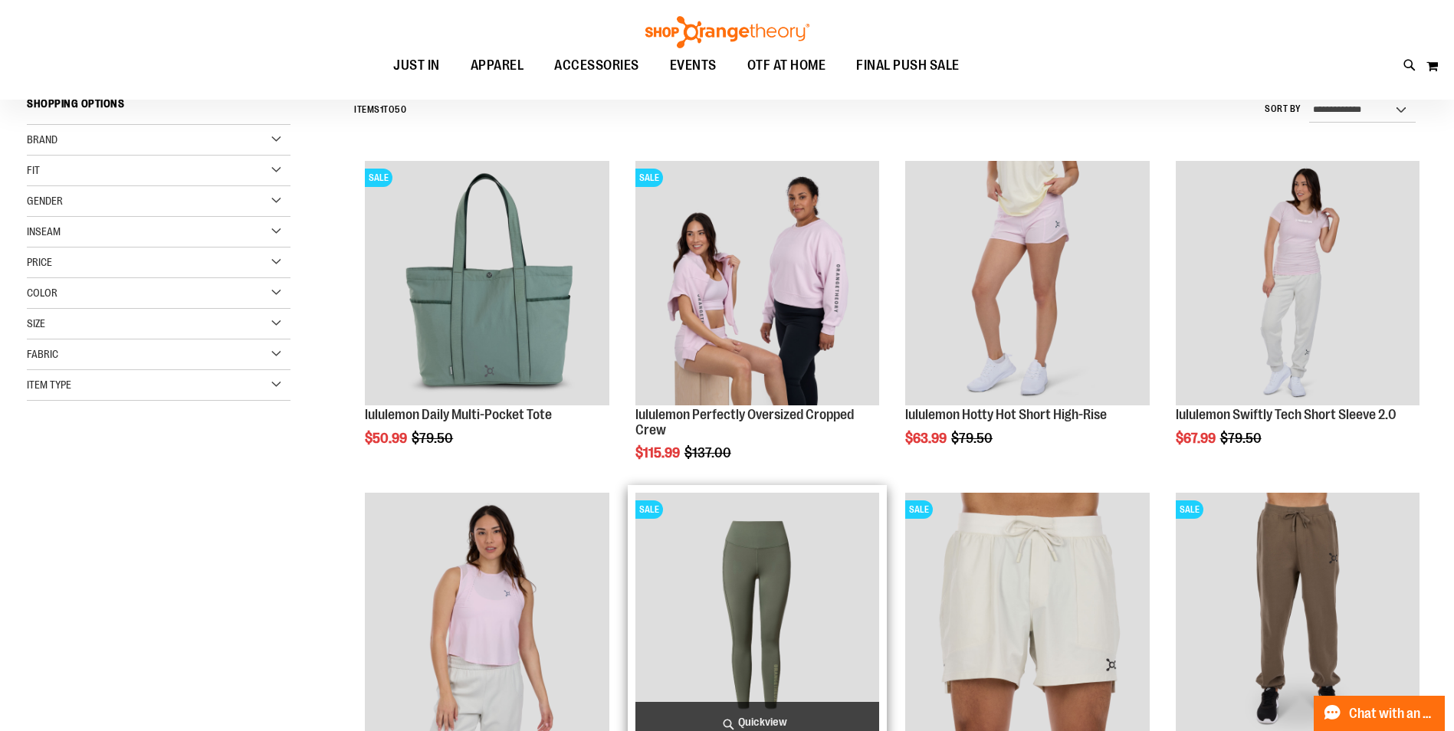
scroll to position [153, 0]
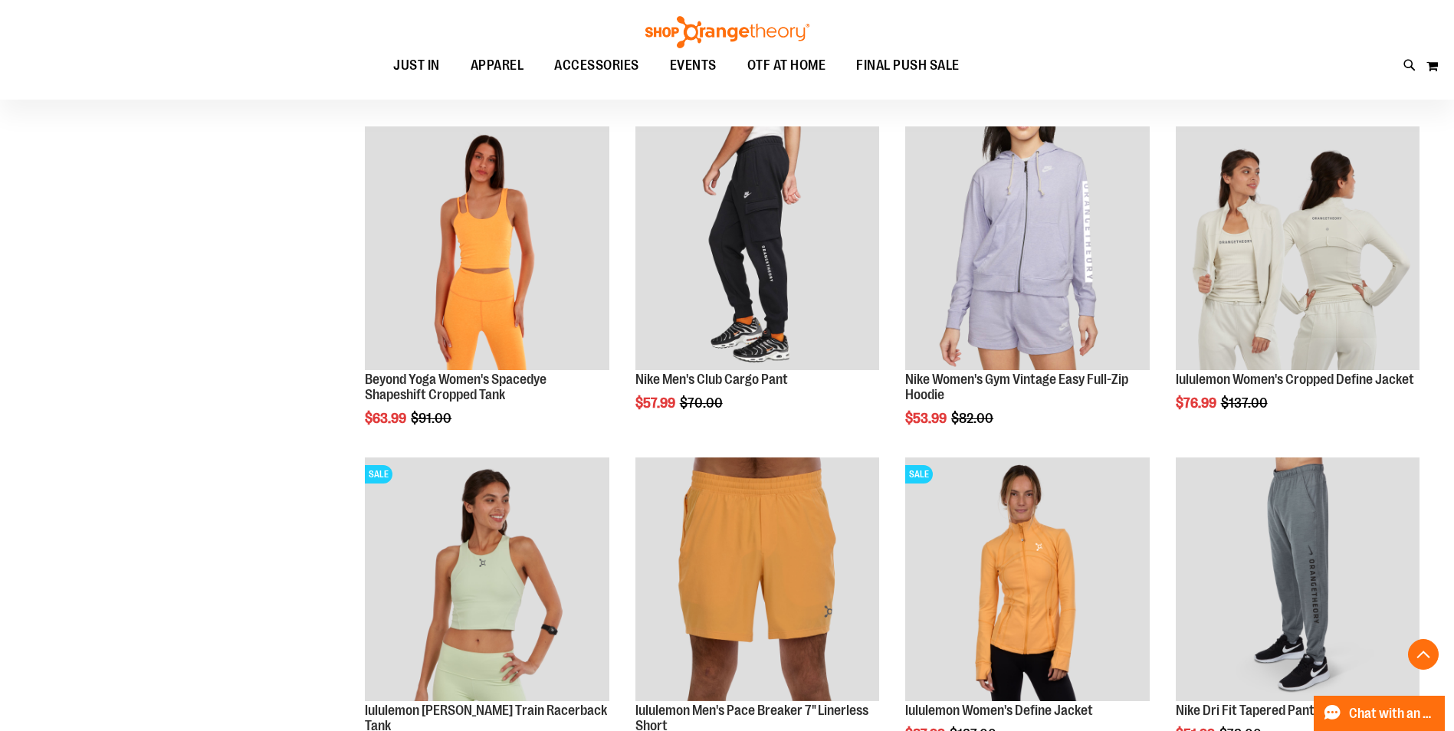
scroll to position [1532, 0]
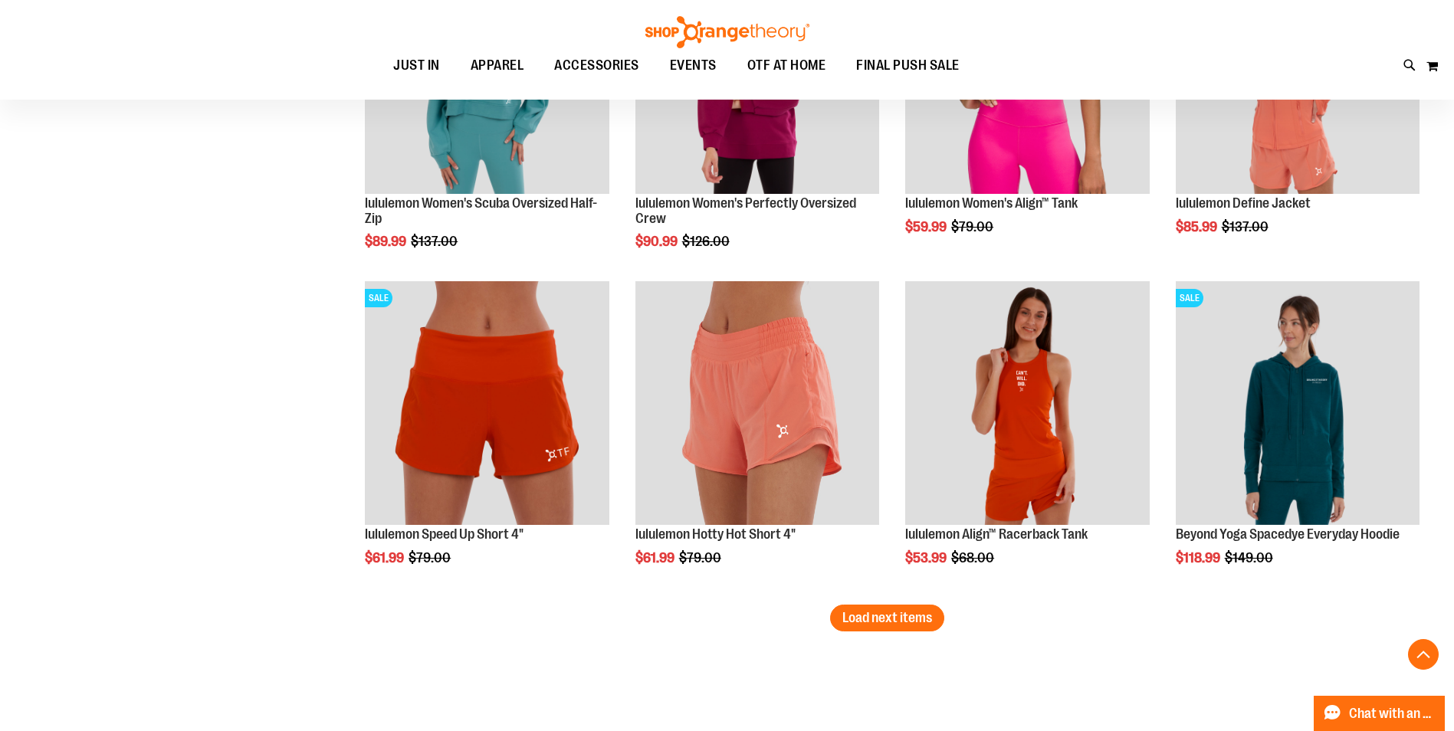
scroll to position [2682, 0]
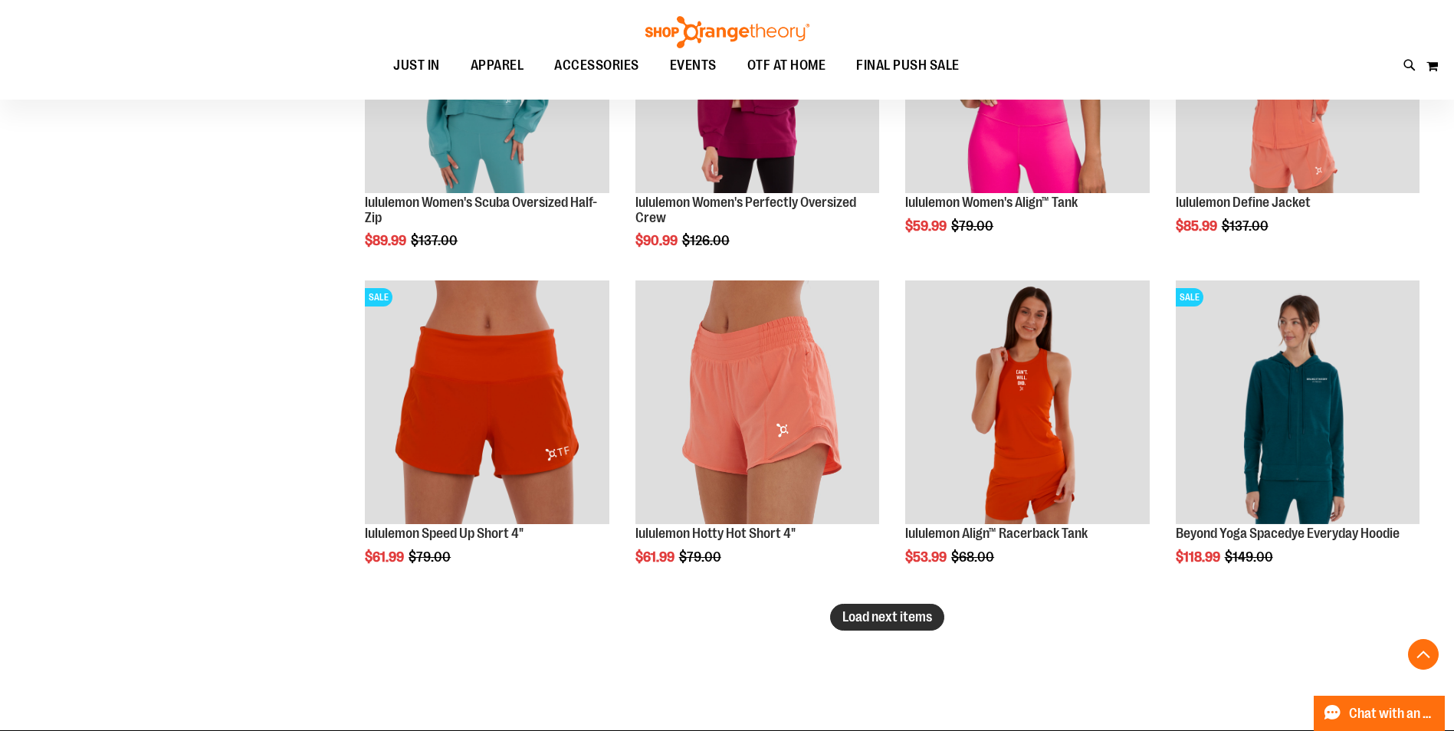
click at [896, 615] on span "Load next items" at bounding box center [887, 616] width 90 height 15
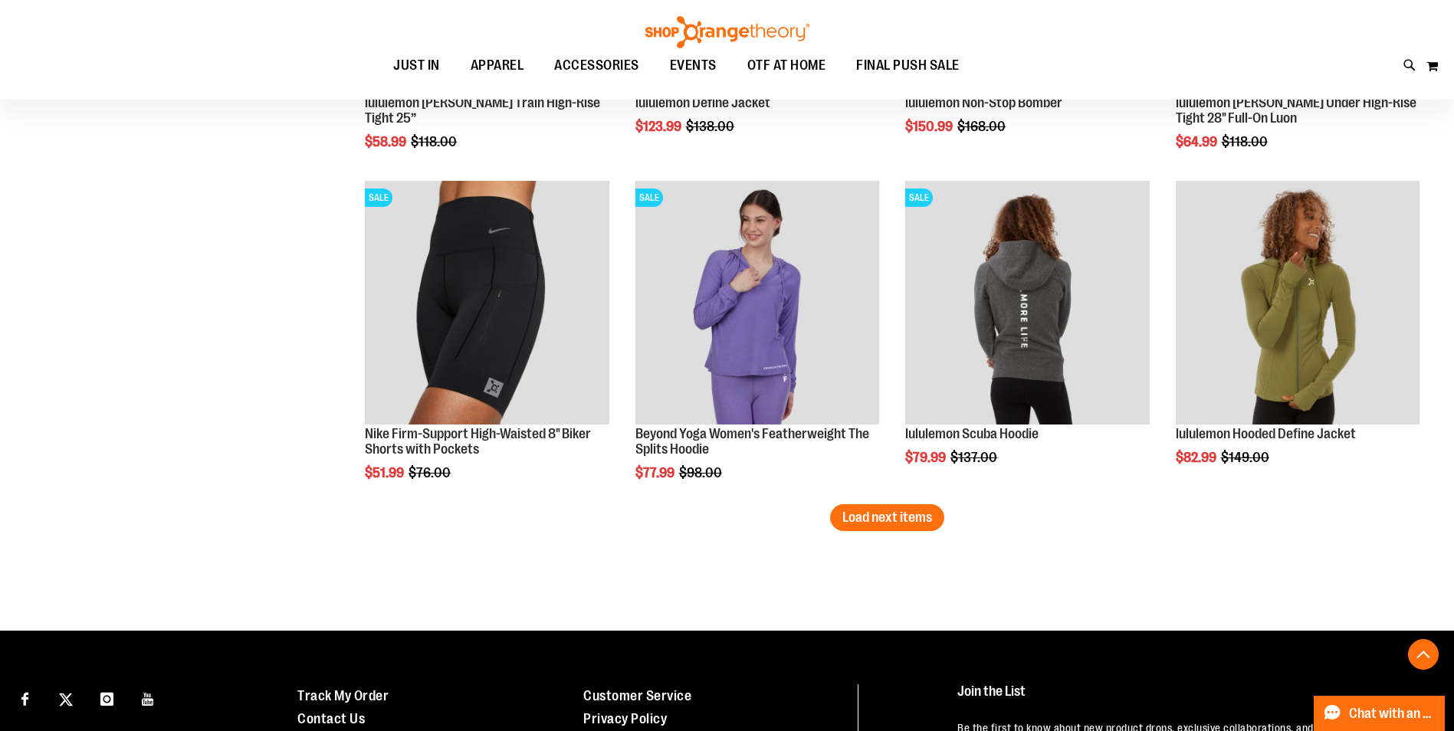
scroll to position [3831, 0]
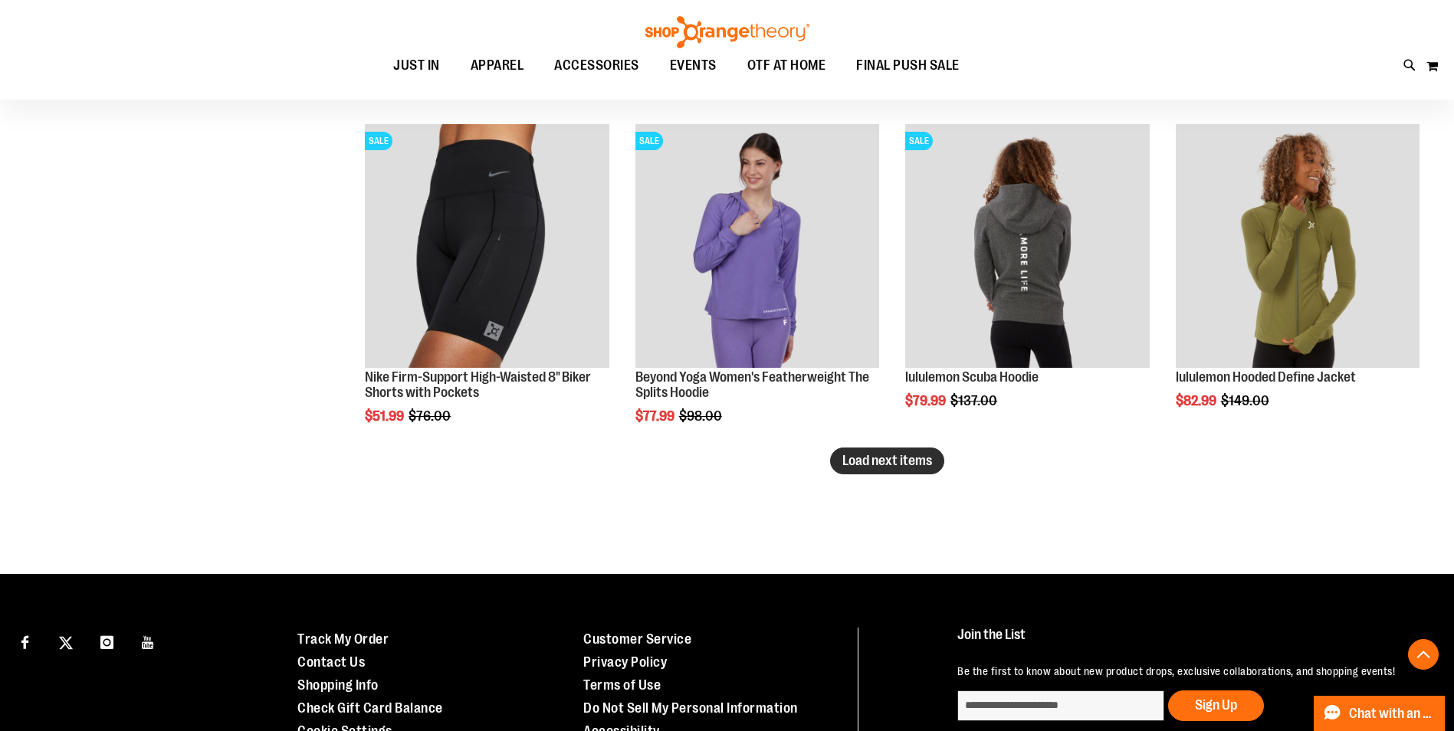
click at [874, 455] on span "Load next items" at bounding box center [887, 460] width 90 height 15
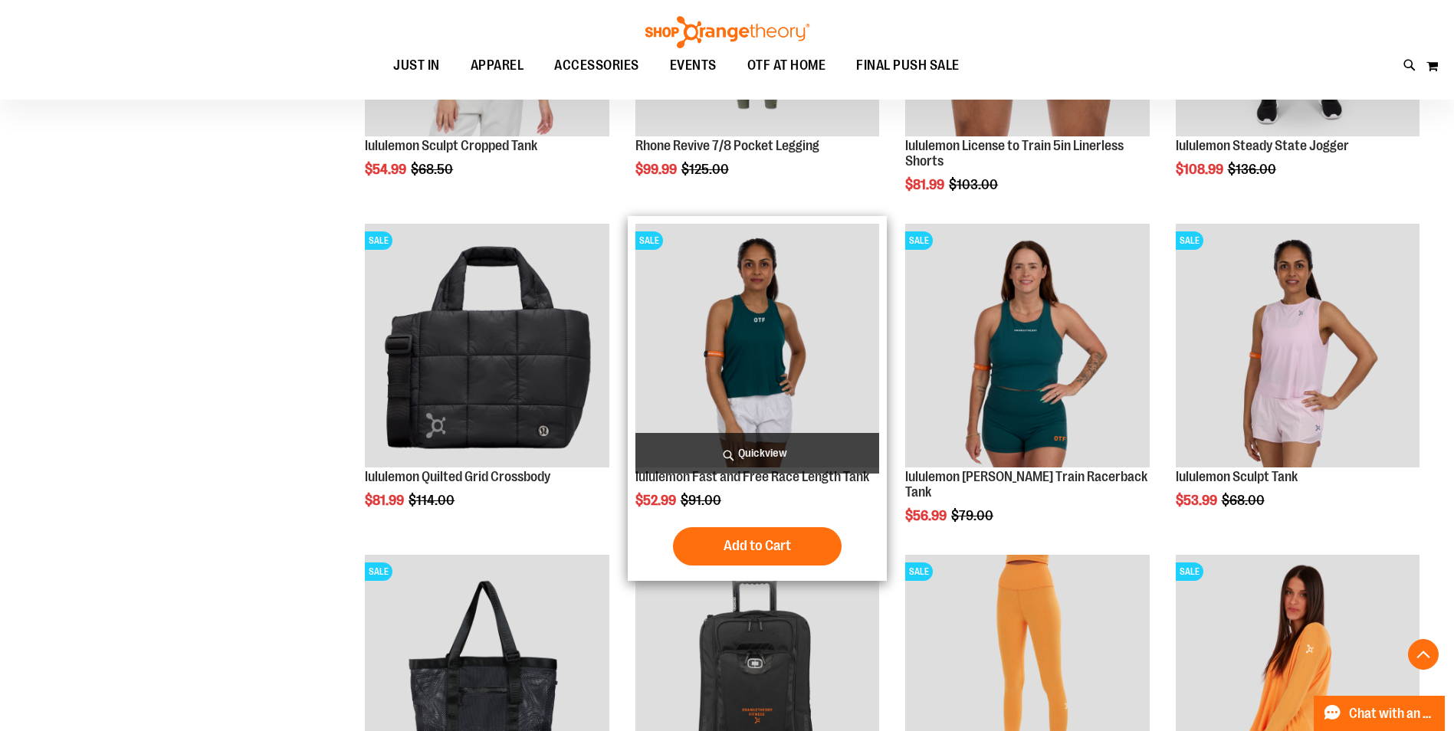
scroll to position [689, 0]
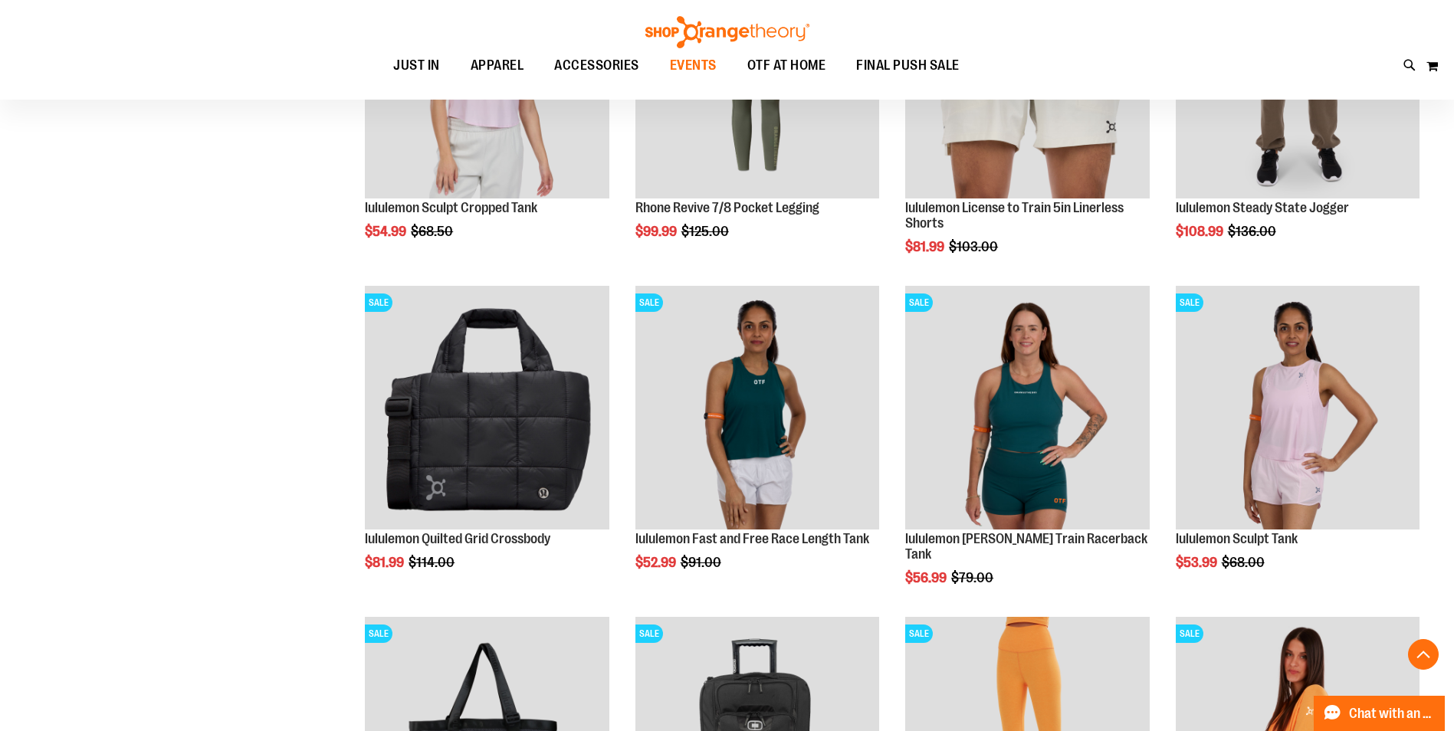
click at [697, 67] on span "EVENTS" at bounding box center [693, 65] width 47 height 34
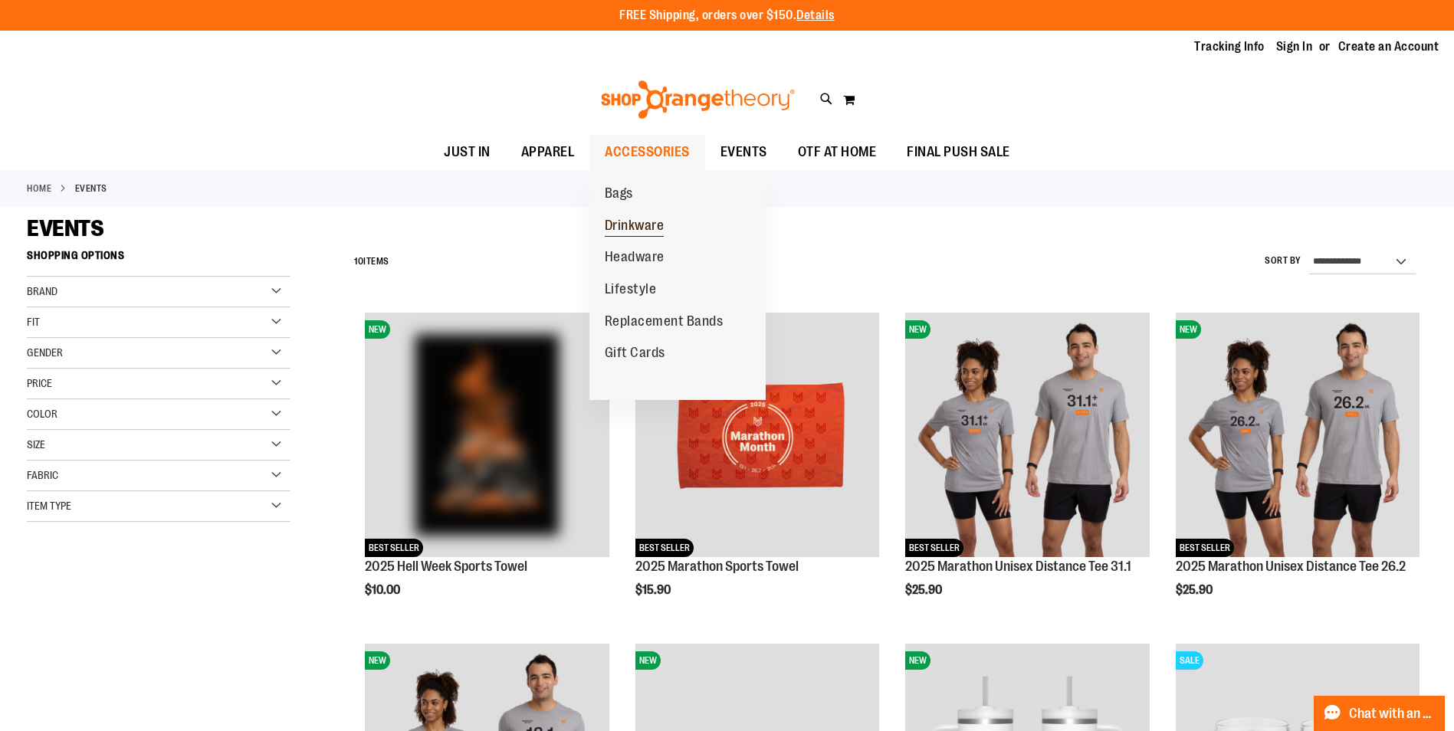
click at [643, 227] on span "Drinkware" at bounding box center [635, 227] width 60 height 19
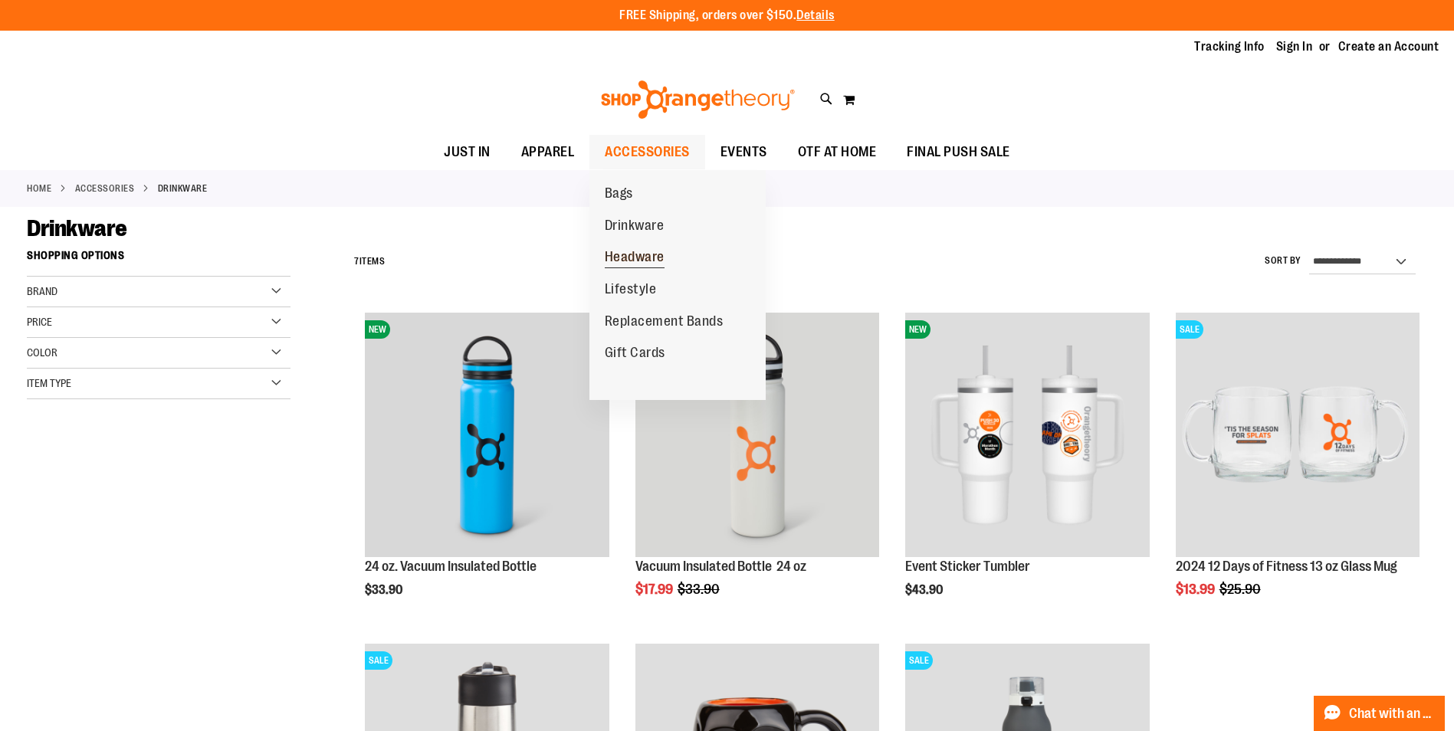
click at [658, 256] on span "Headware" at bounding box center [635, 258] width 60 height 19
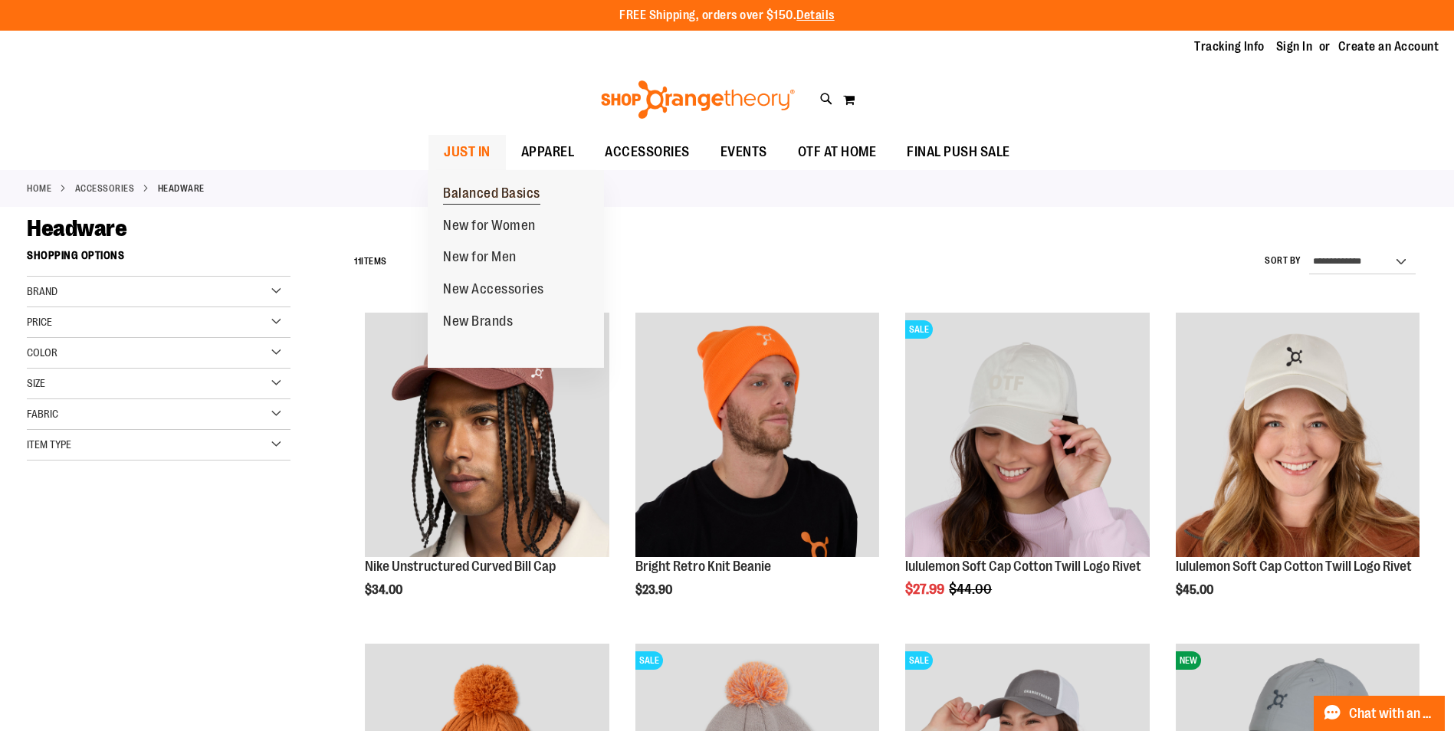
click at [507, 192] on span "Balanced Basics" at bounding box center [491, 194] width 97 height 19
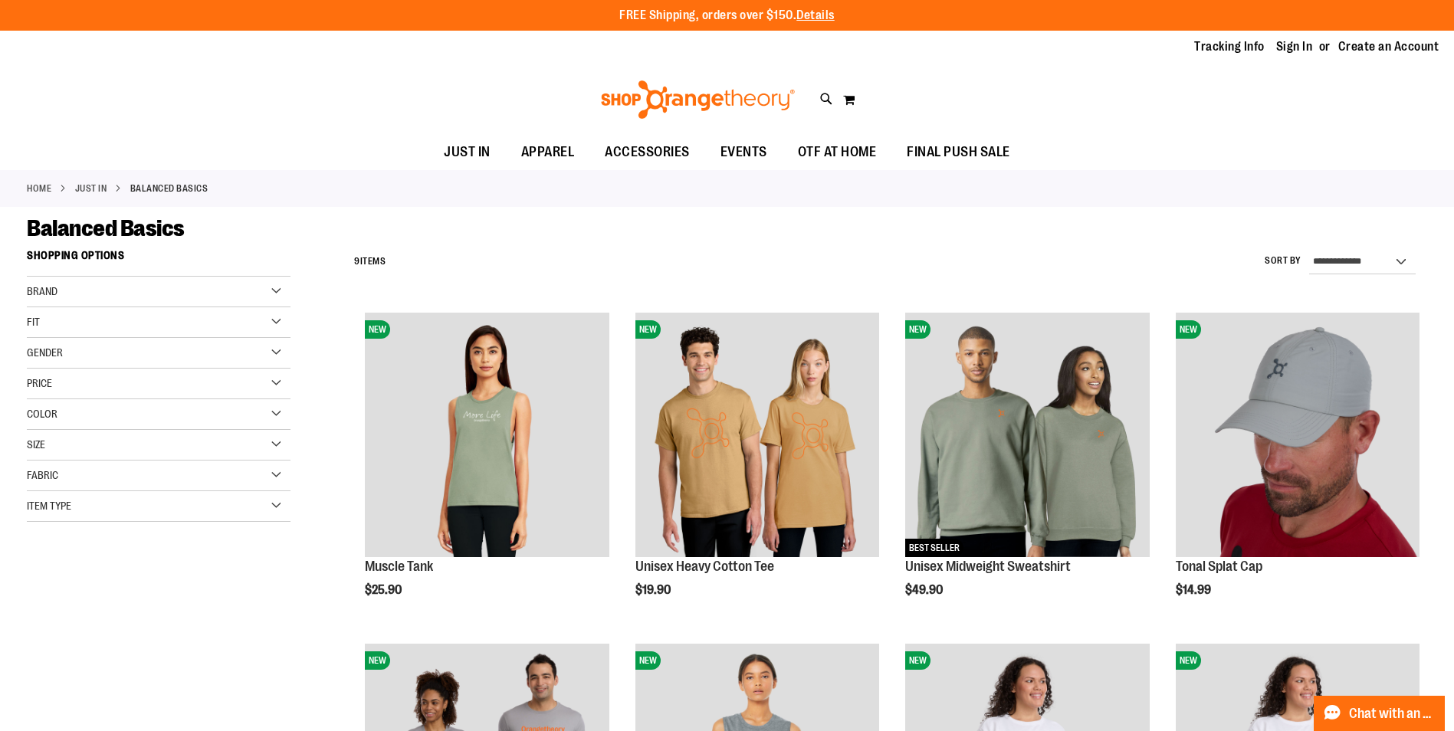
click at [1124, 158] on ul "JUST IN JUST IN Balanced Basics New for Women New for Men New Accessories New B…" at bounding box center [727, 152] width 1454 height 35
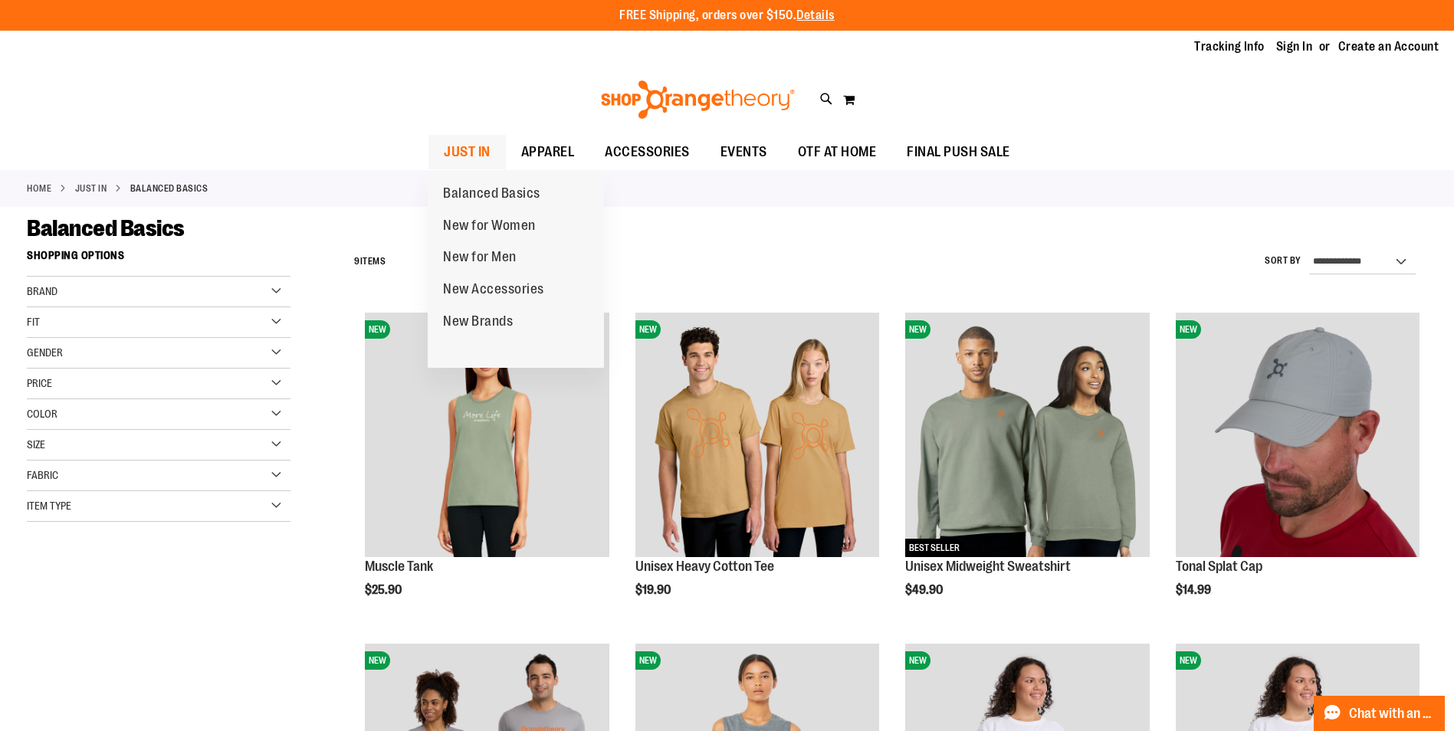
click at [471, 149] on span "JUST IN" at bounding box center [467, 152] width 47 height 34
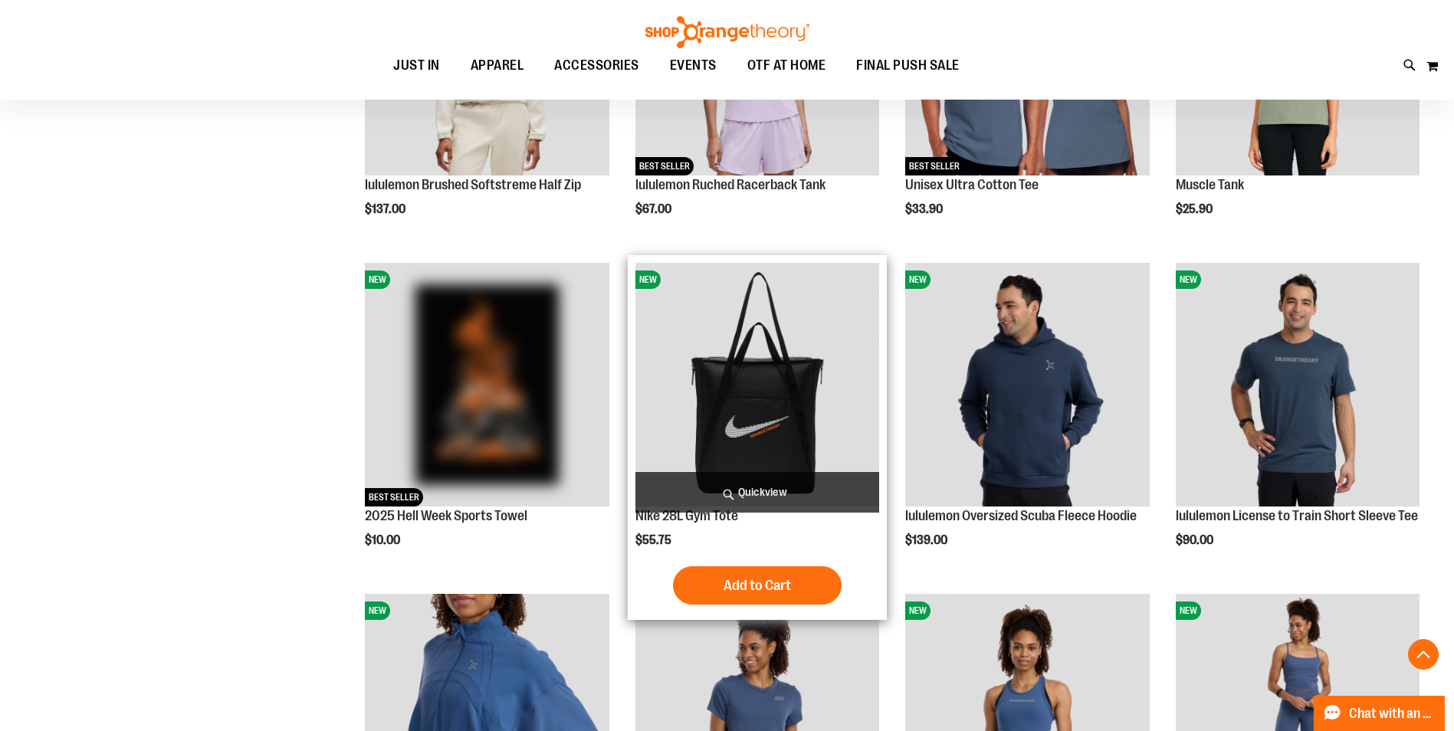
scroll to position [1379, 0]
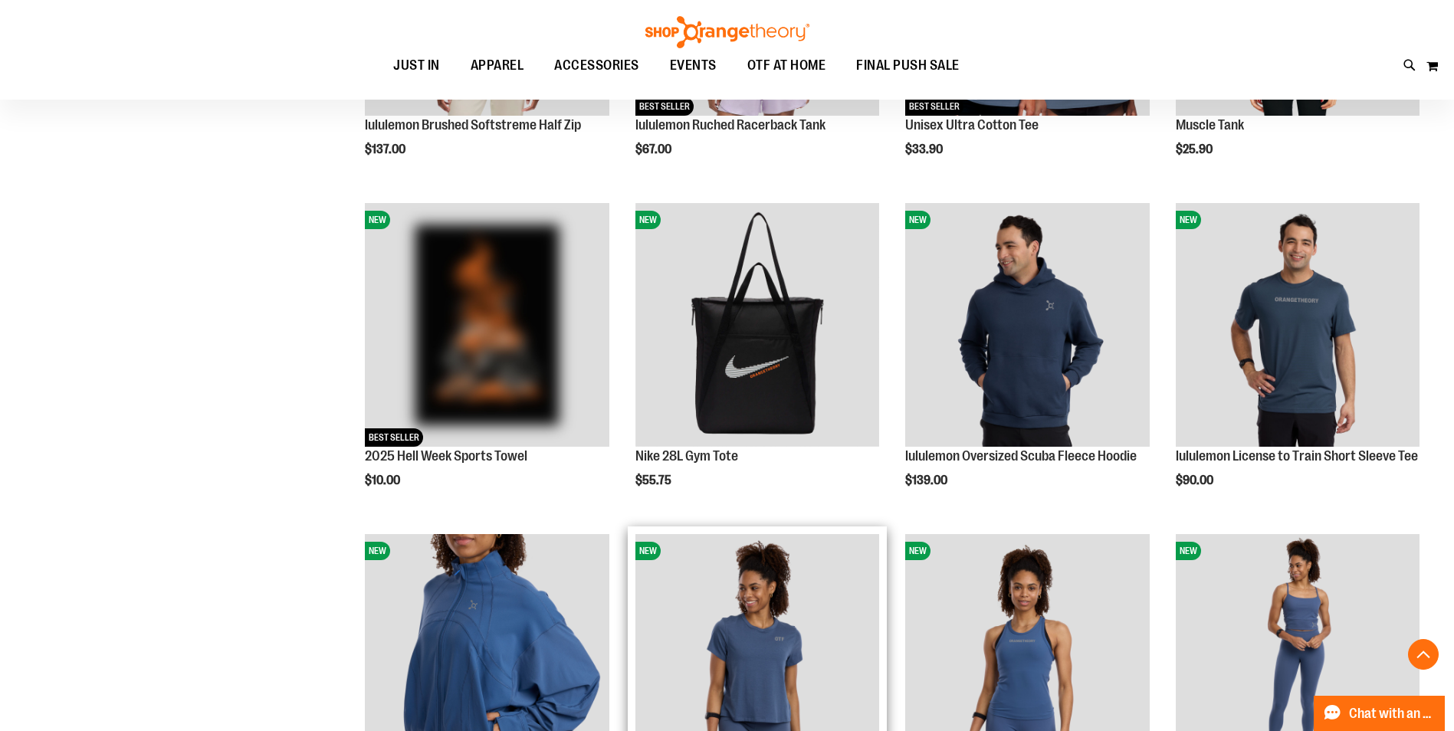
scroll to position [1609, 0]
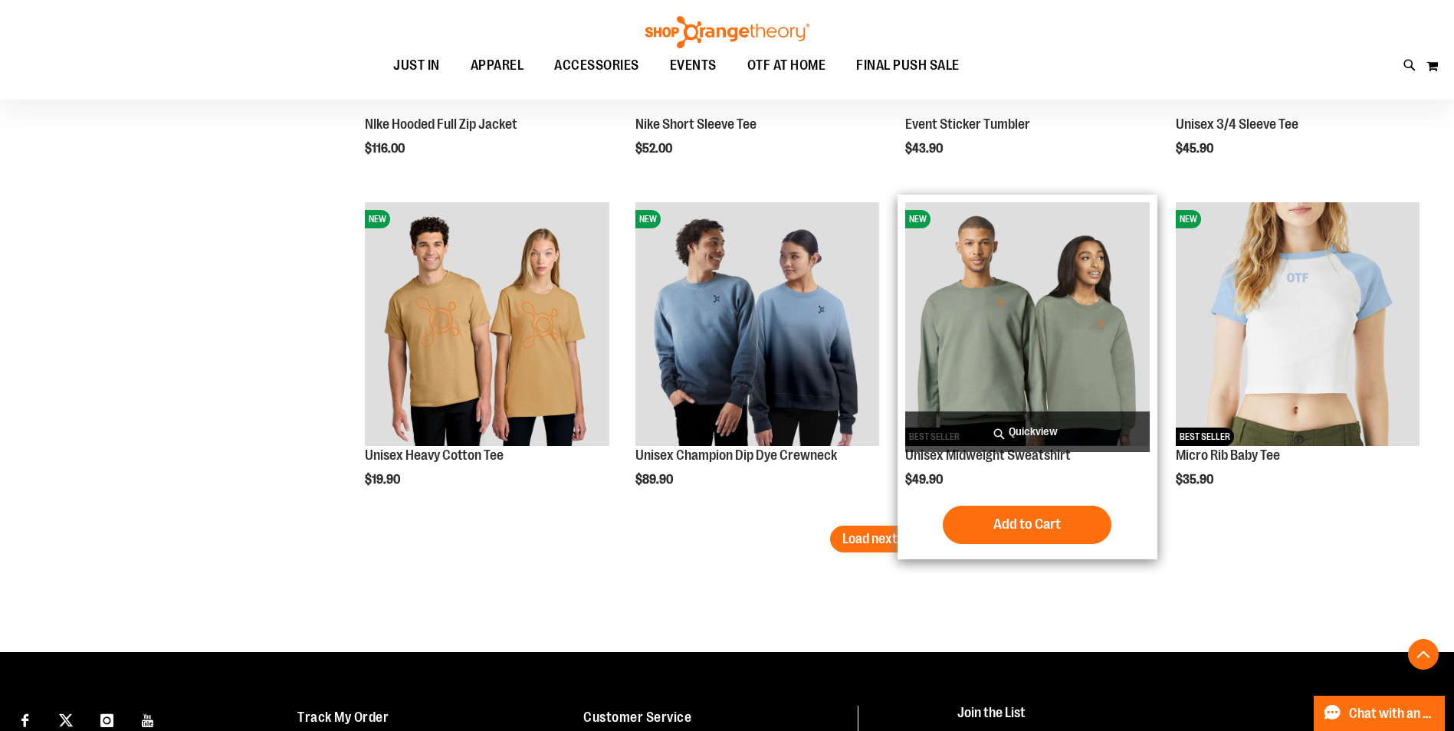
scroll to position [2758, 0]
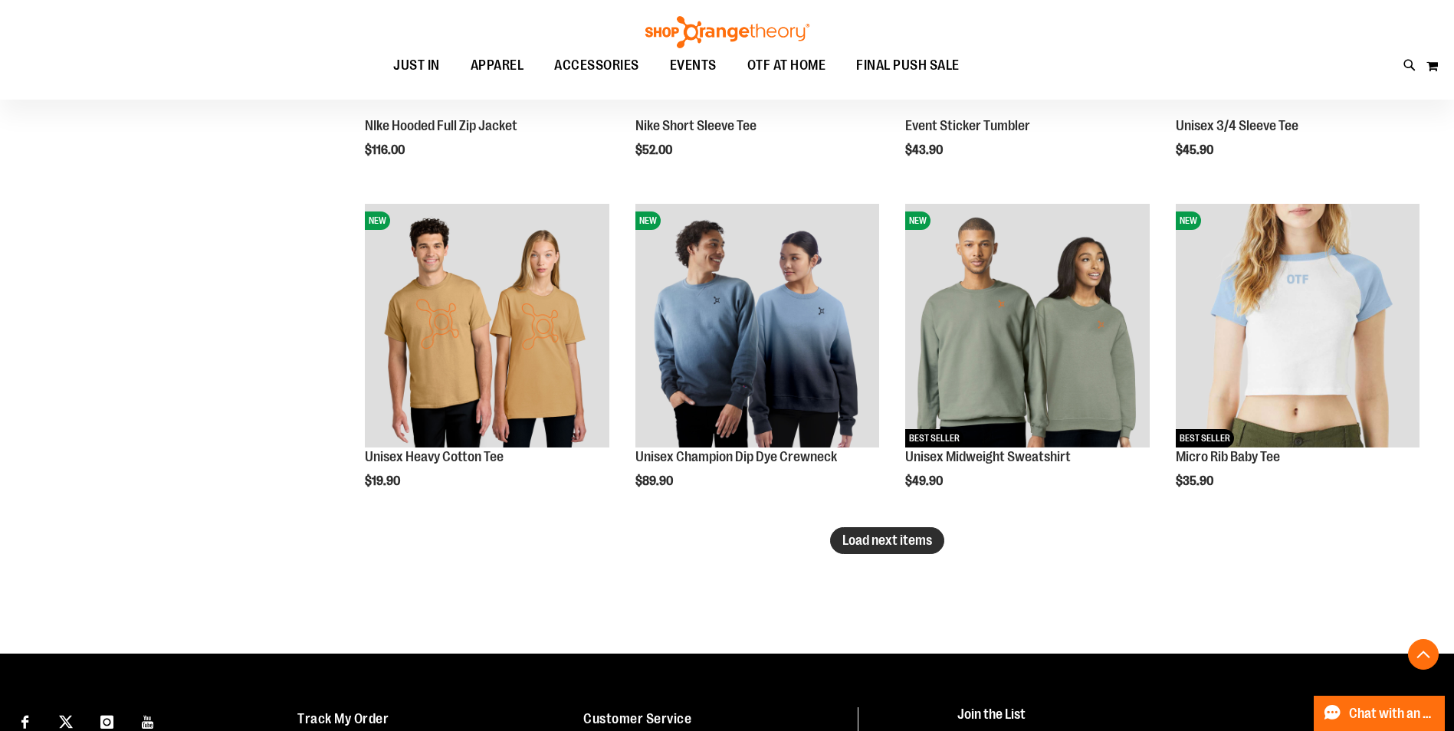
click at [932, 536] on button "Load next items" at bounding box center [887, 540] width 114 height 27
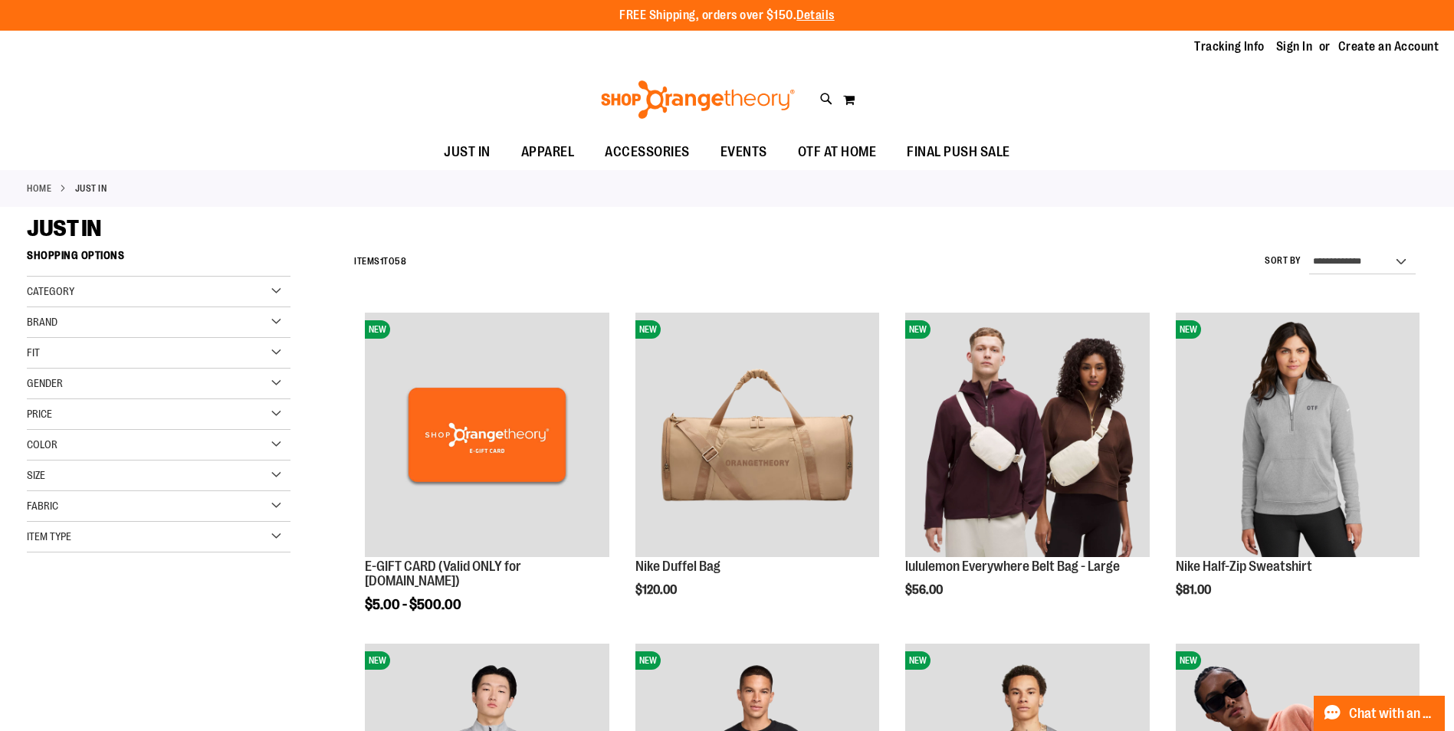
click at [37, 185] on link "Home" at bounding box center [39, 189] width 25 height 14
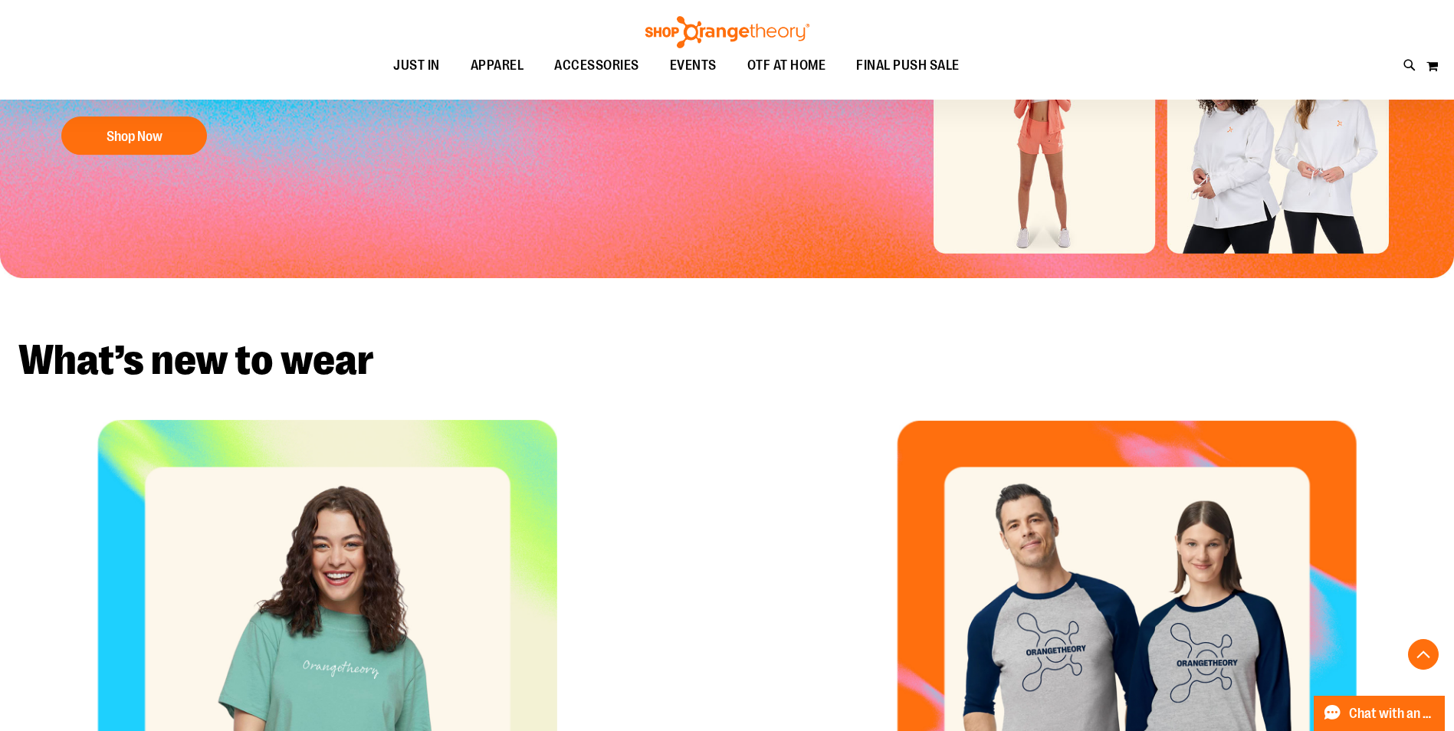
scroll to position [132, 0]
